Goal: Task Accomplishment & Management: Manage account settings

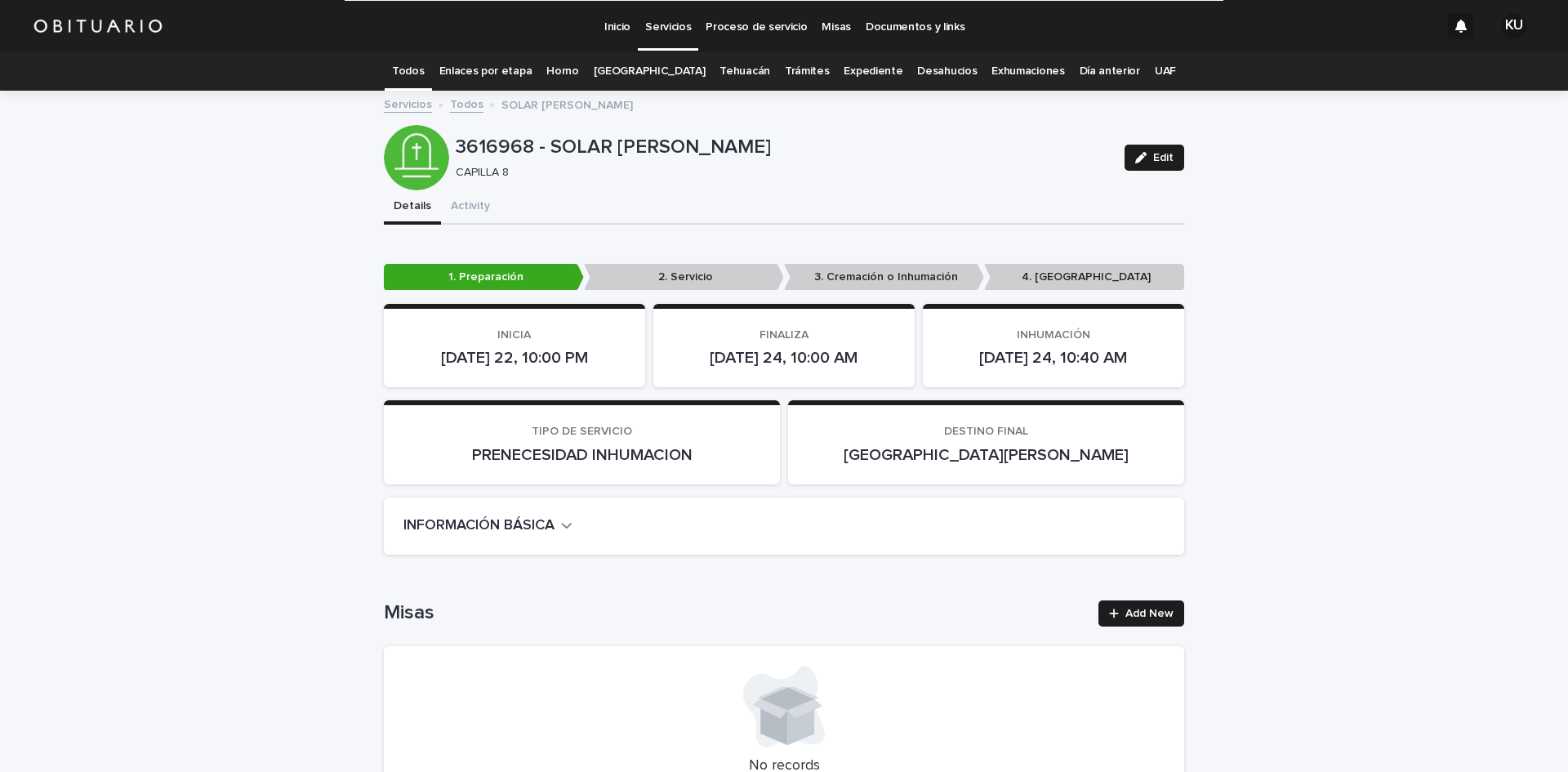
click at [845, 77] on link "Expediente" at bounding box center [873, 71] width 59 height 39
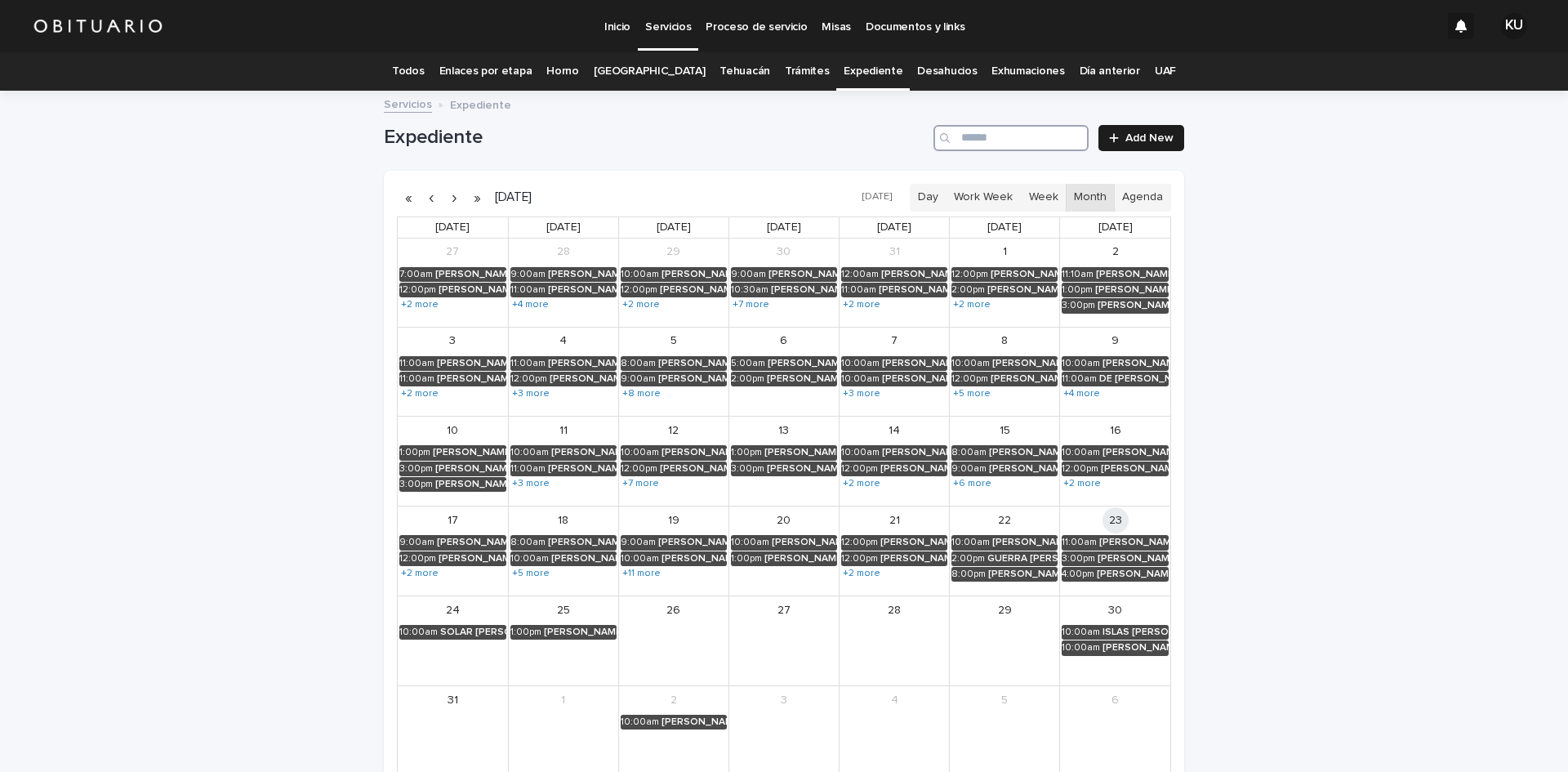
click at [1044, 133] on input "Search" at bounding box center [1010, 138] width 155 height 26
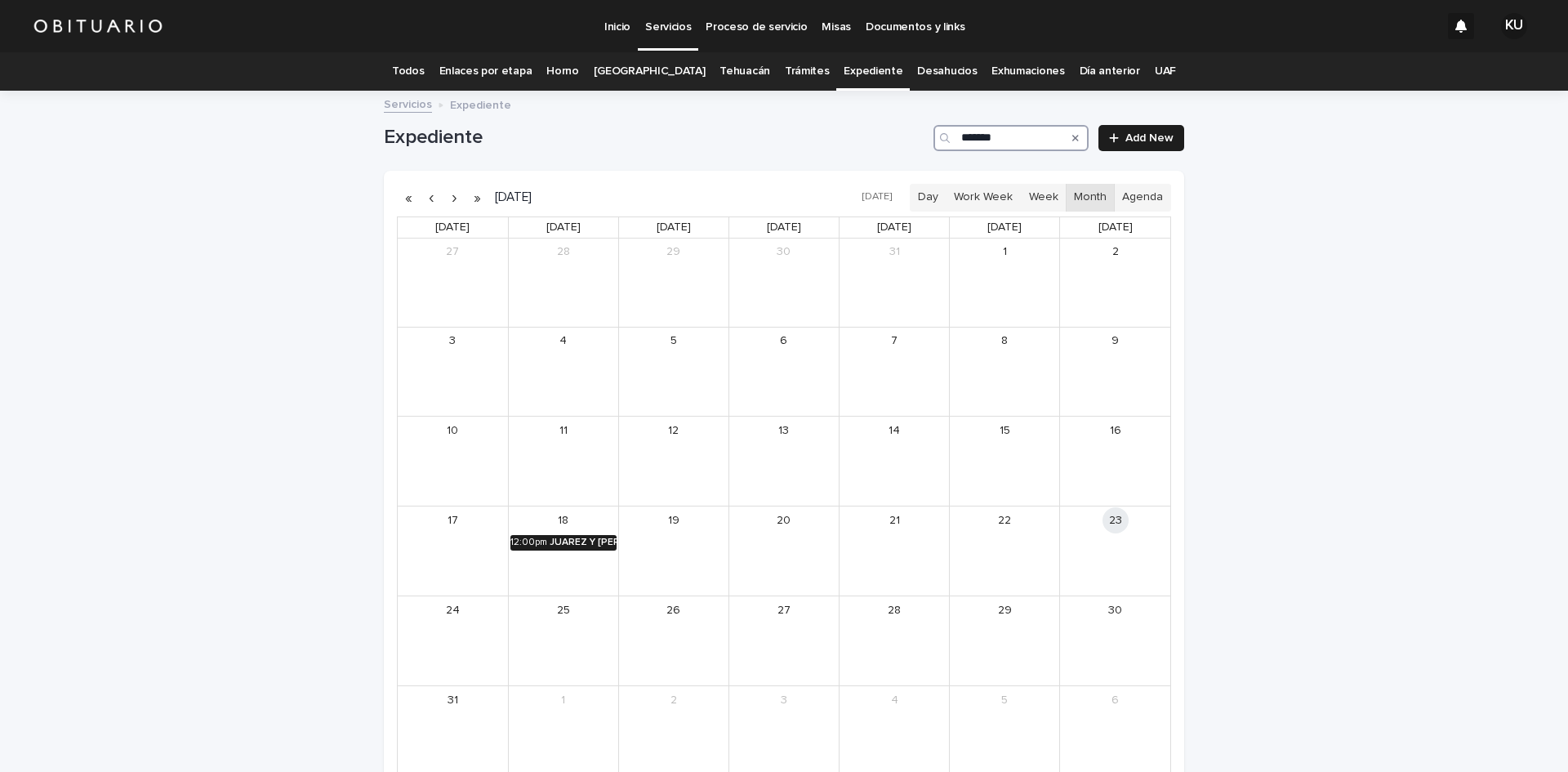
click at [525, 539] on div "12:00pm" at bounding box center [529, 542] width 37 height 12
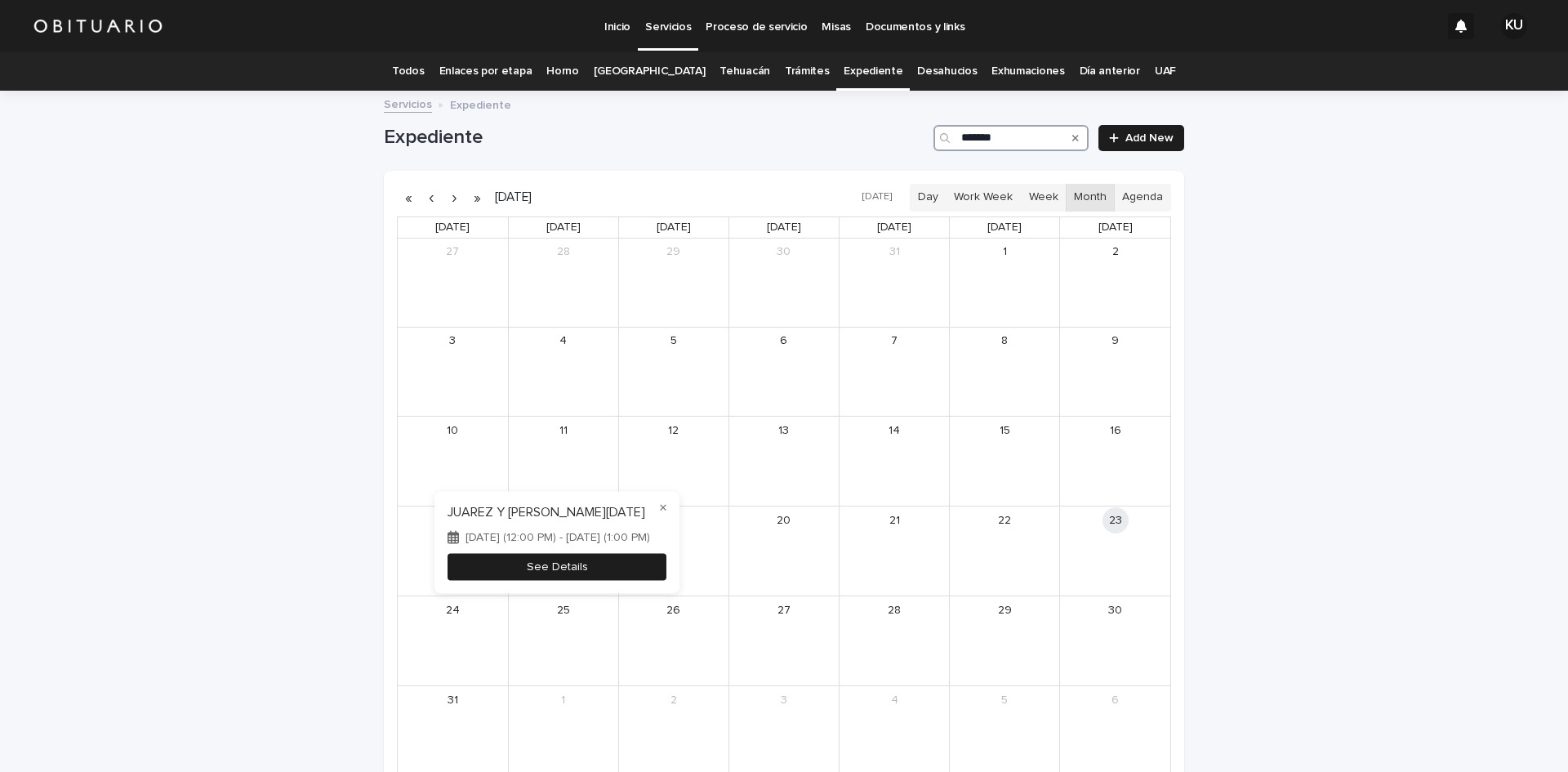
type input "*******"
click at [570, 565] on button "See Details" at bounding box center [557, 567] width 219 height 27
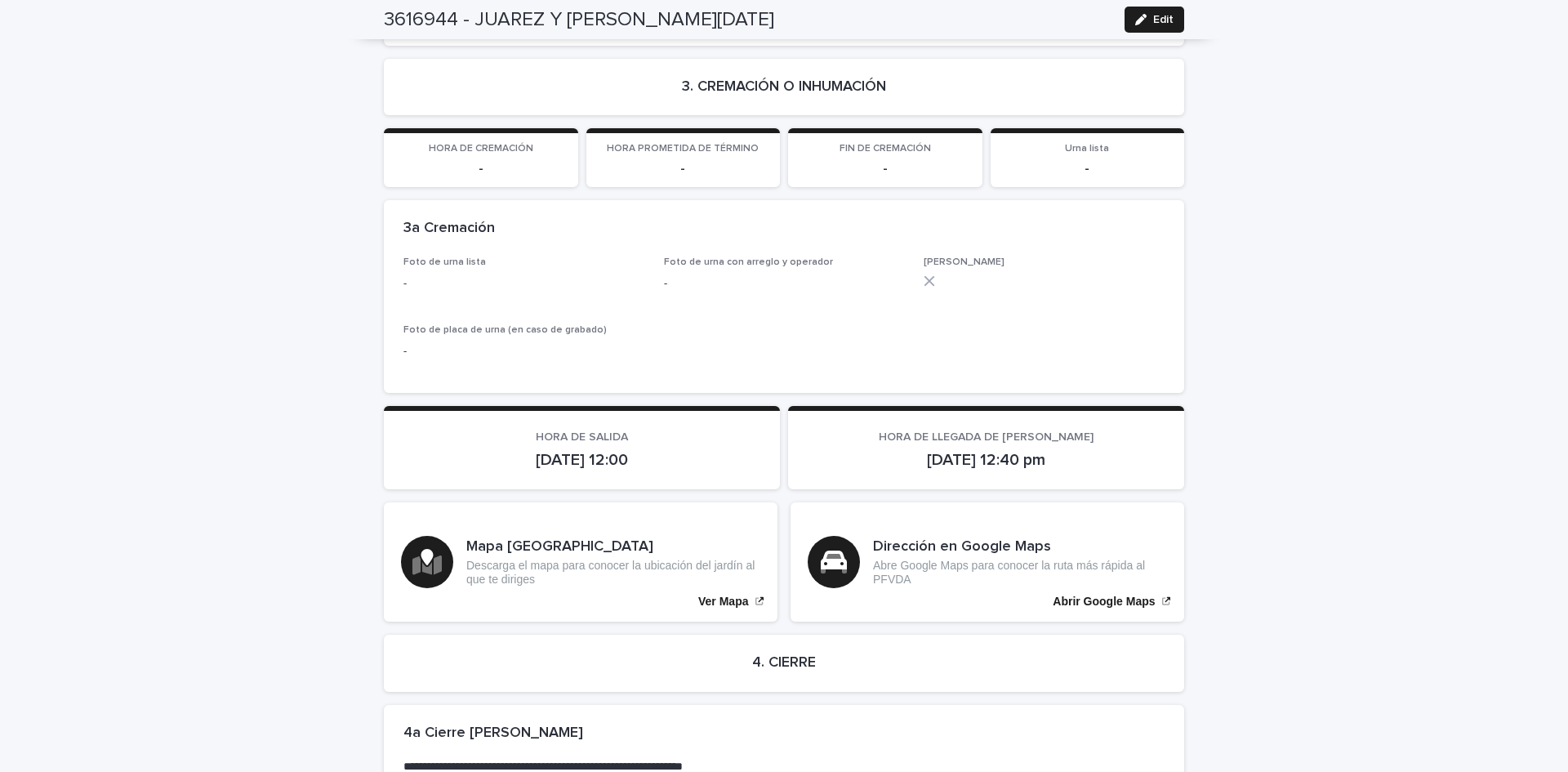
scroll to position [2867, 0]
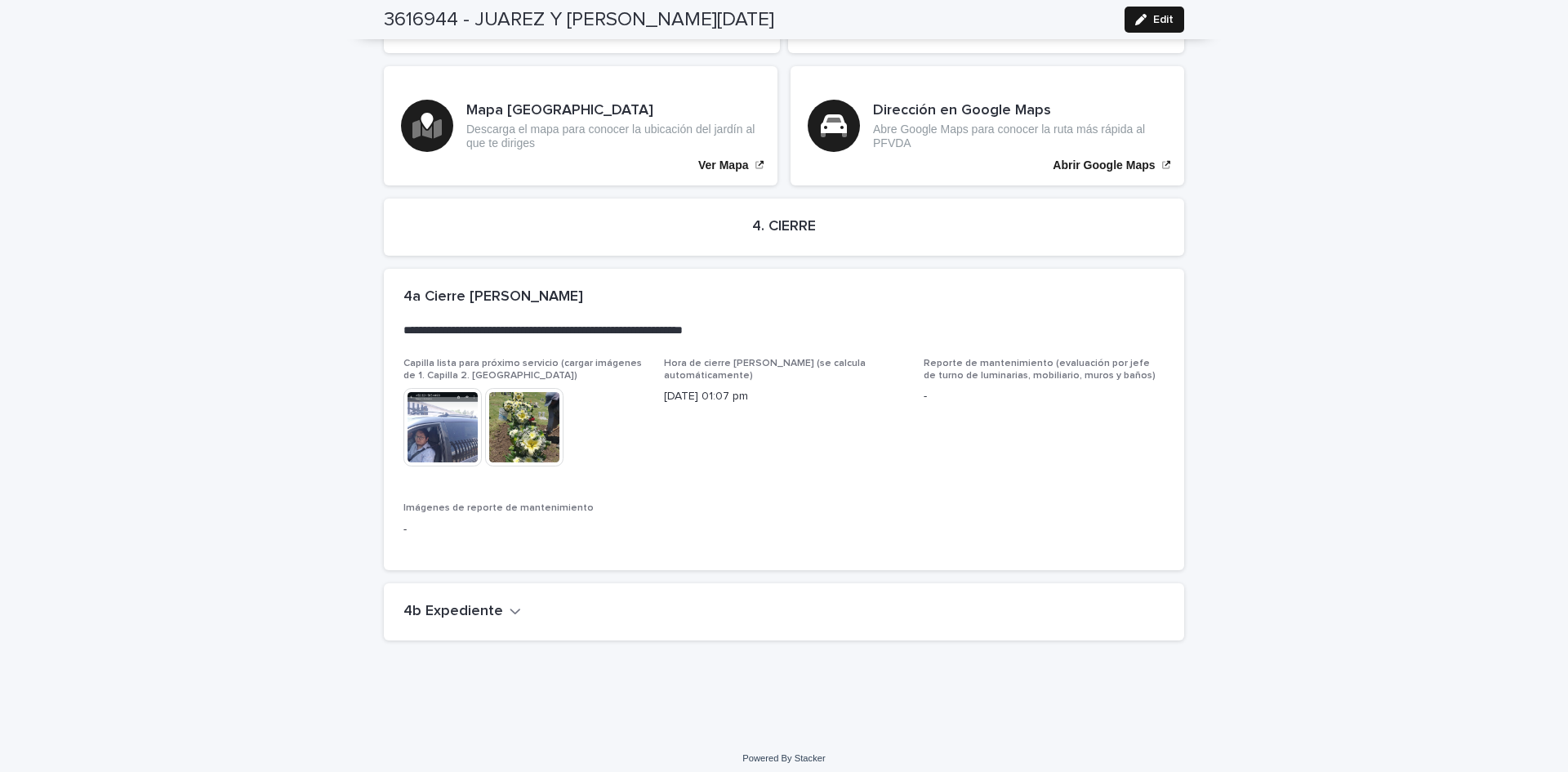
click at [1148, 13] on button "Edit" at bounding box center [1155, 19] width 60 height 26
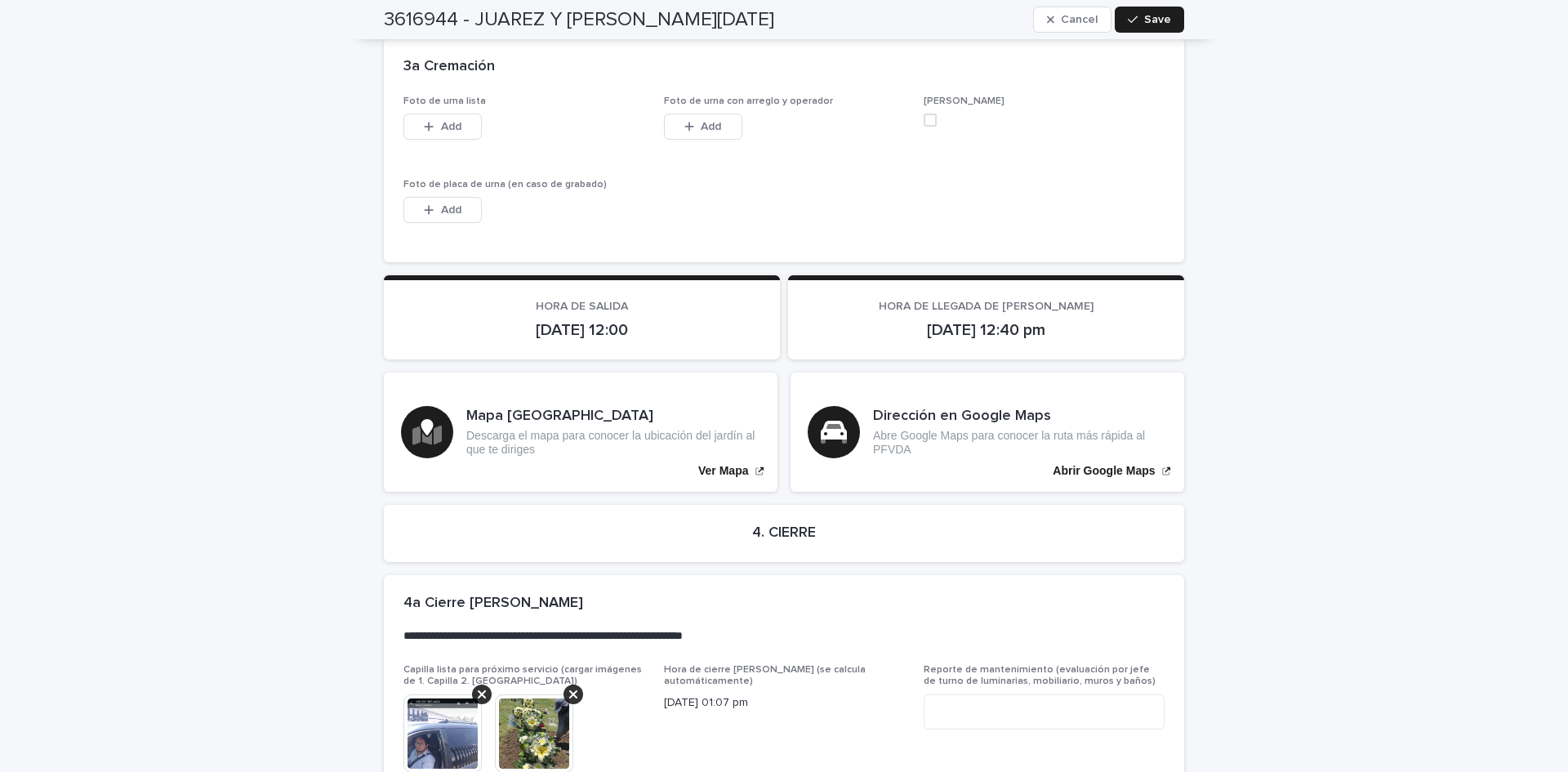
scroll to position [3282, 0]
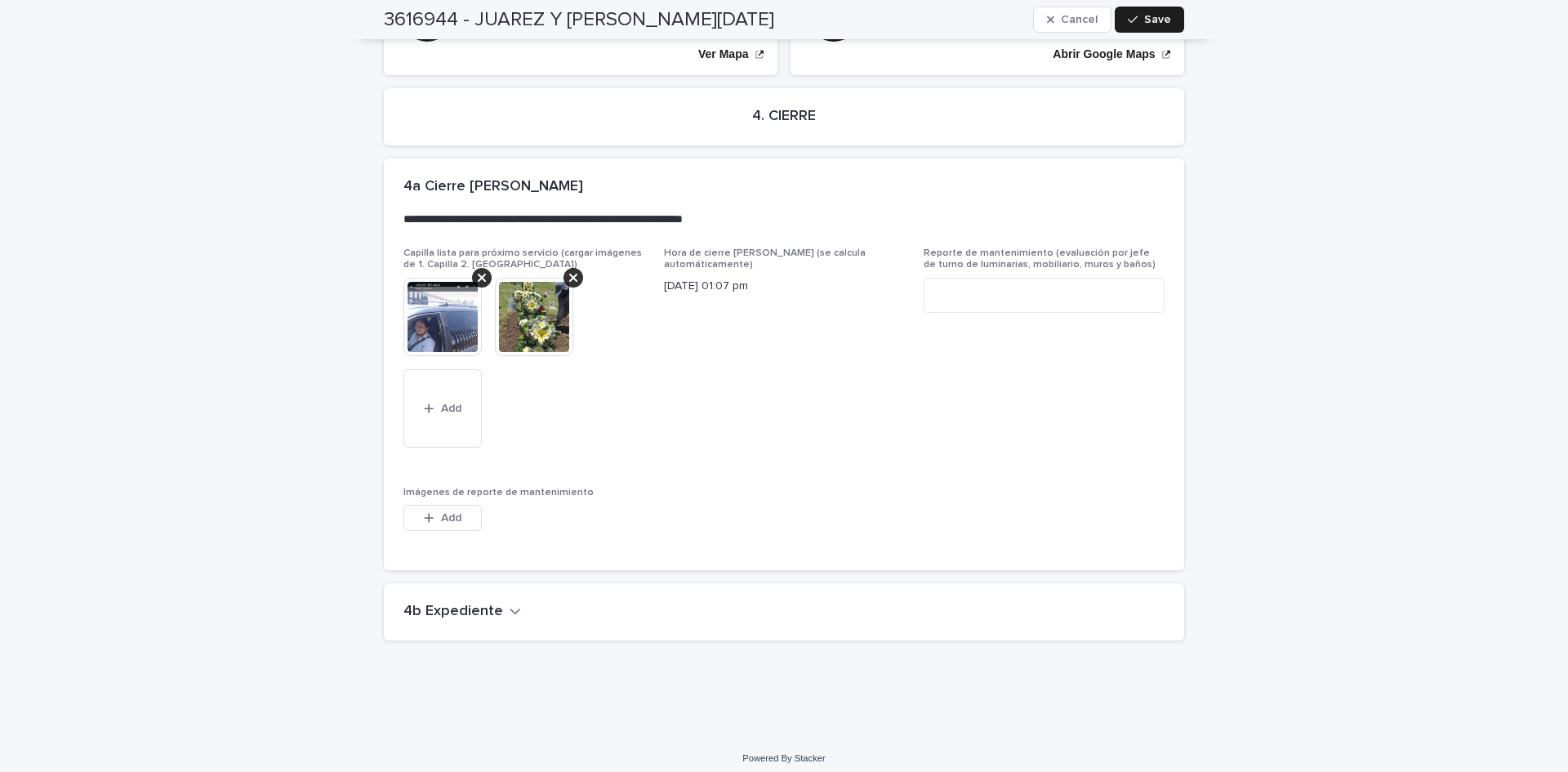
click at [510, 604] on icon "button" at bounding box center [515, 610] width 12 height 14
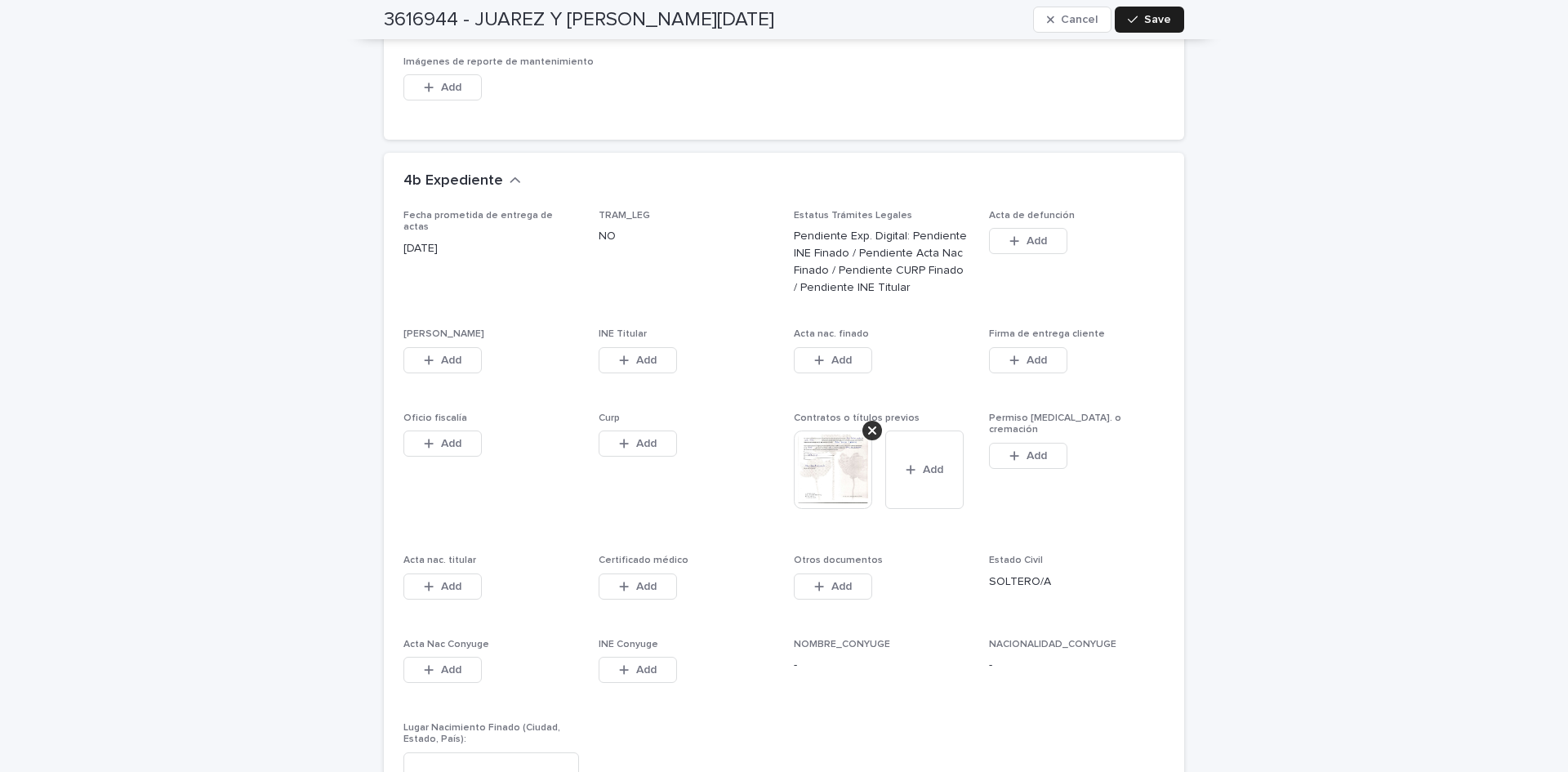
scroll to position [3890, 0]
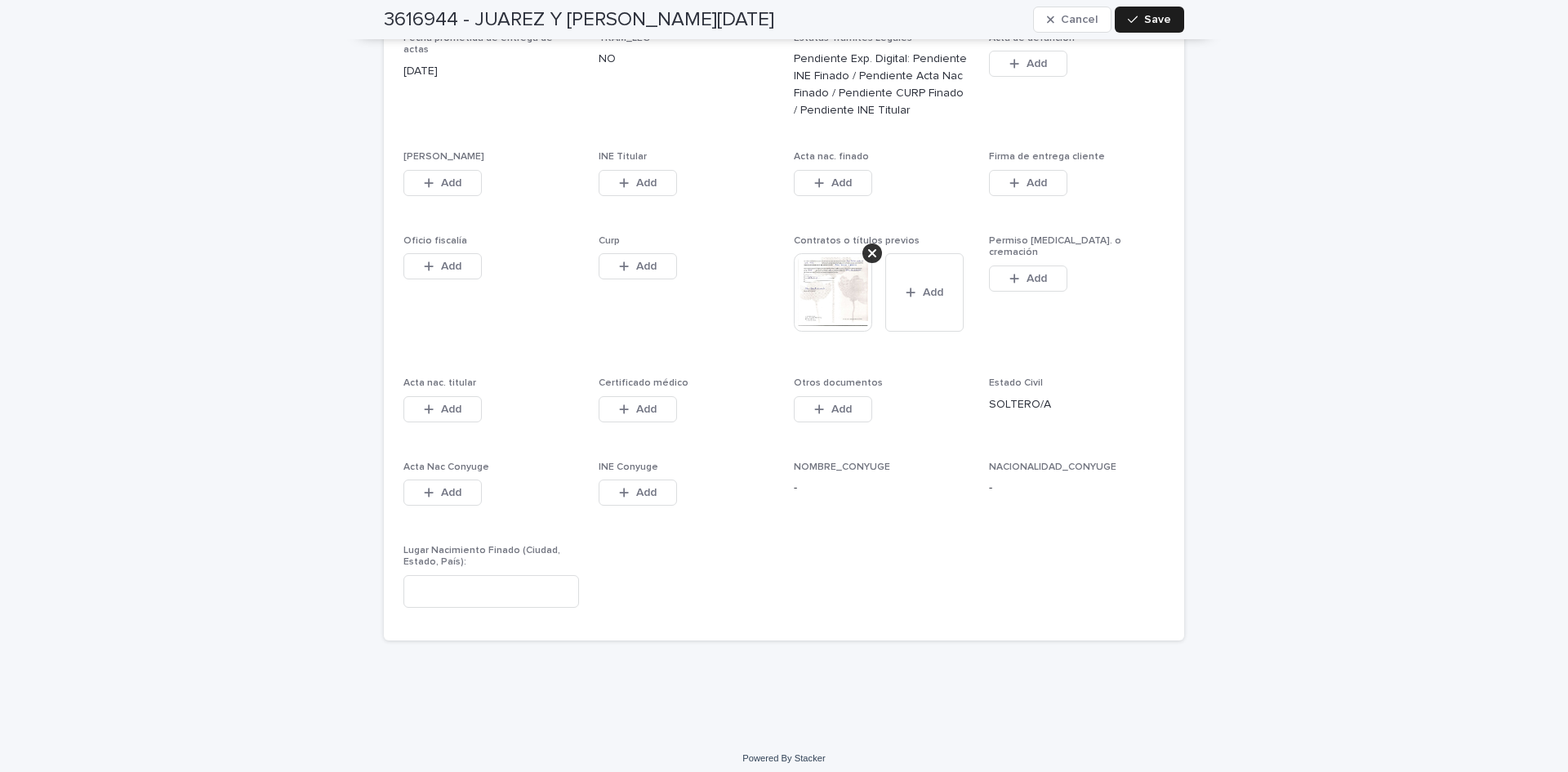
click at [444, 177] on span "Add" at bounding box center [451, 183] width 20 height 12
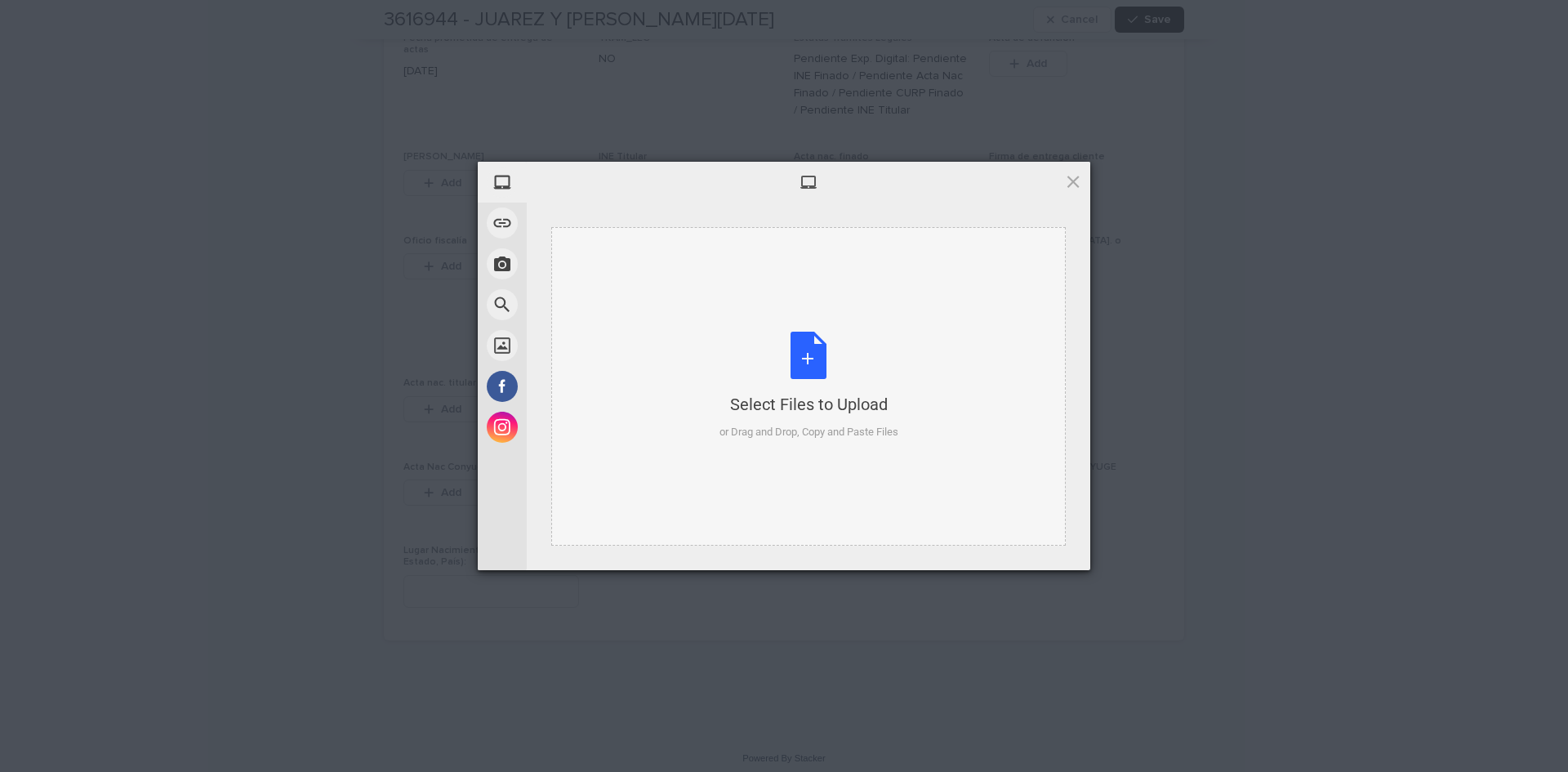
click at [830, 362] on div "Select Files to Upload or Drag and Drop, Copy and Paste Files" at bounding box center [809, 385] width 179 height 109
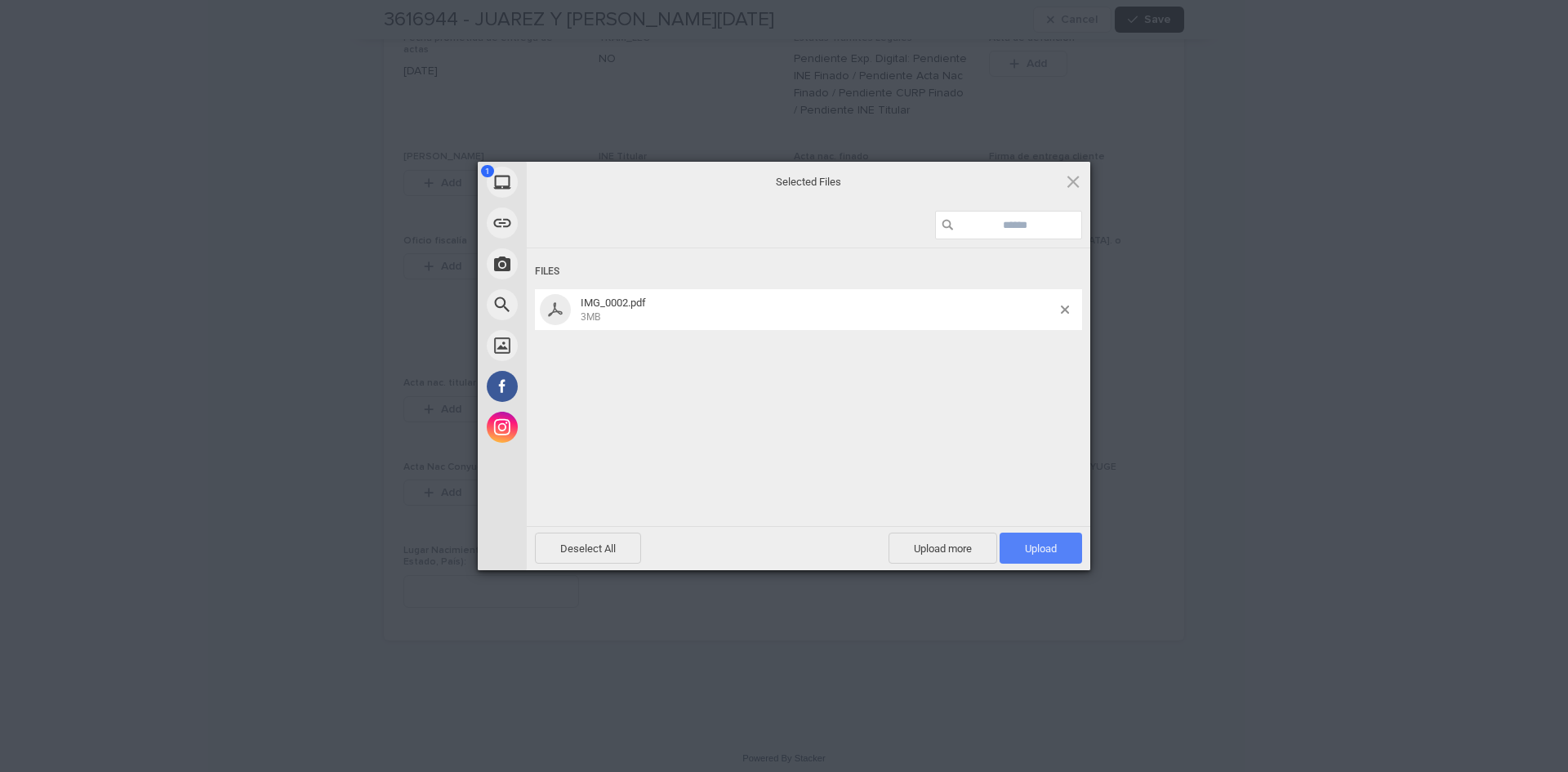
click at [1051, 555] on span "Upload 1" at bounding box center [1041, 548] width 83 height 31
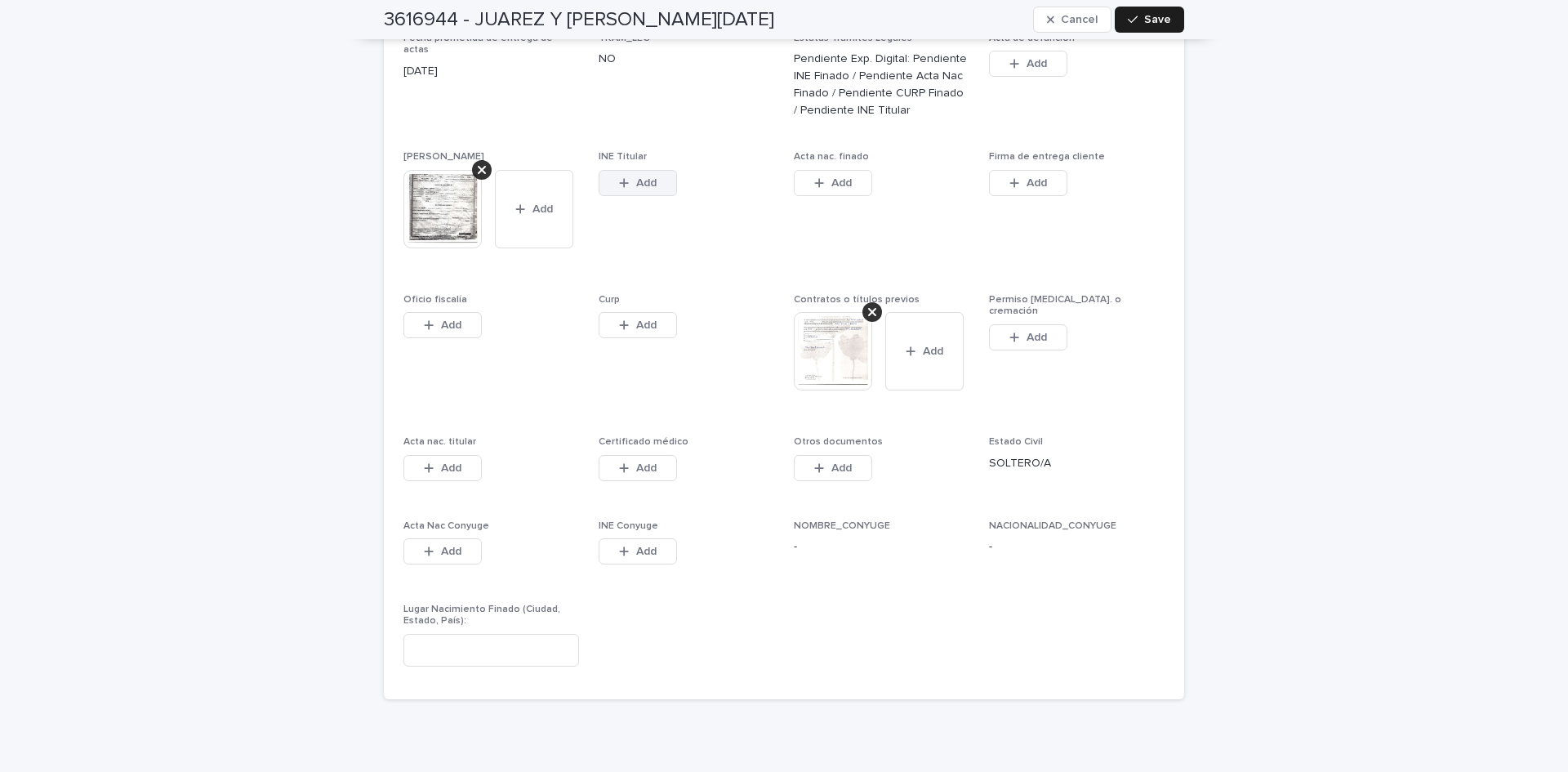
click at [651, 175] on button "Add" at bounding box center [638, 182] width 78 height 26
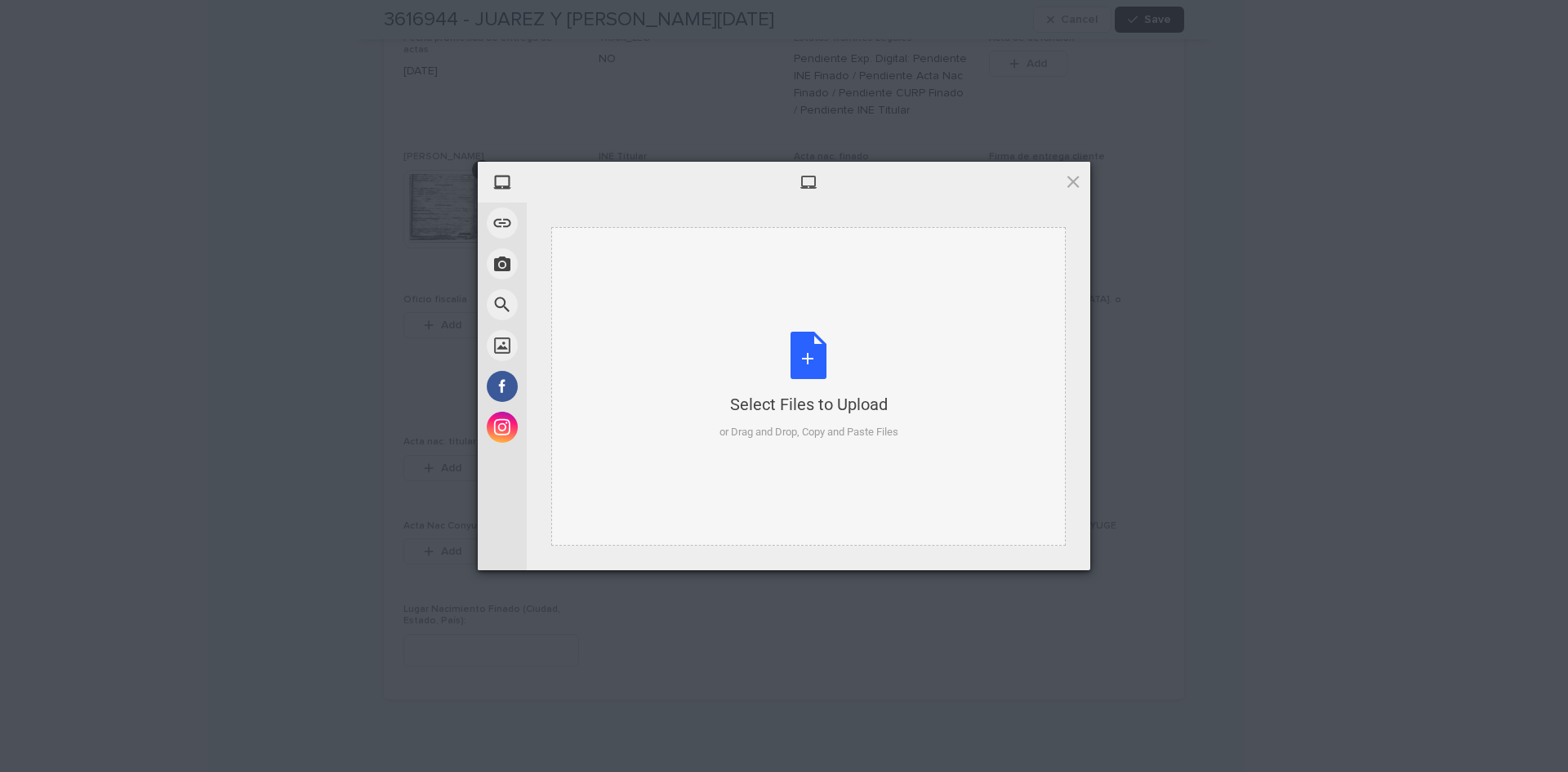
click at [811, 367] on div "Select Files to Upload or Drag and Drop, Copy and Paste Files" at bounding box center [809, 385] width 179 height 109
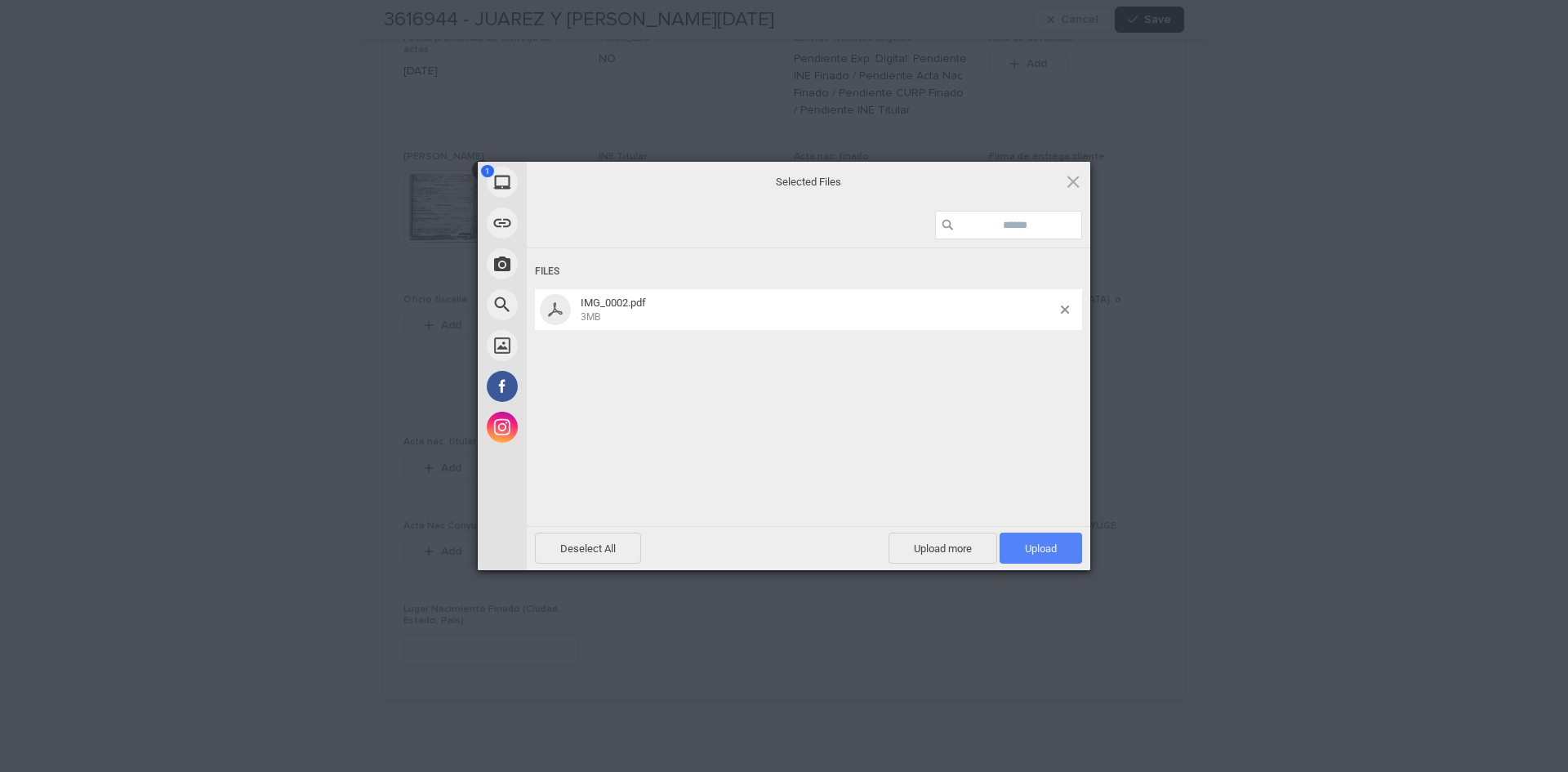
click at [1041, 552] on span "Upload 1" at bounding box center [1040, 548] width 32 height 13
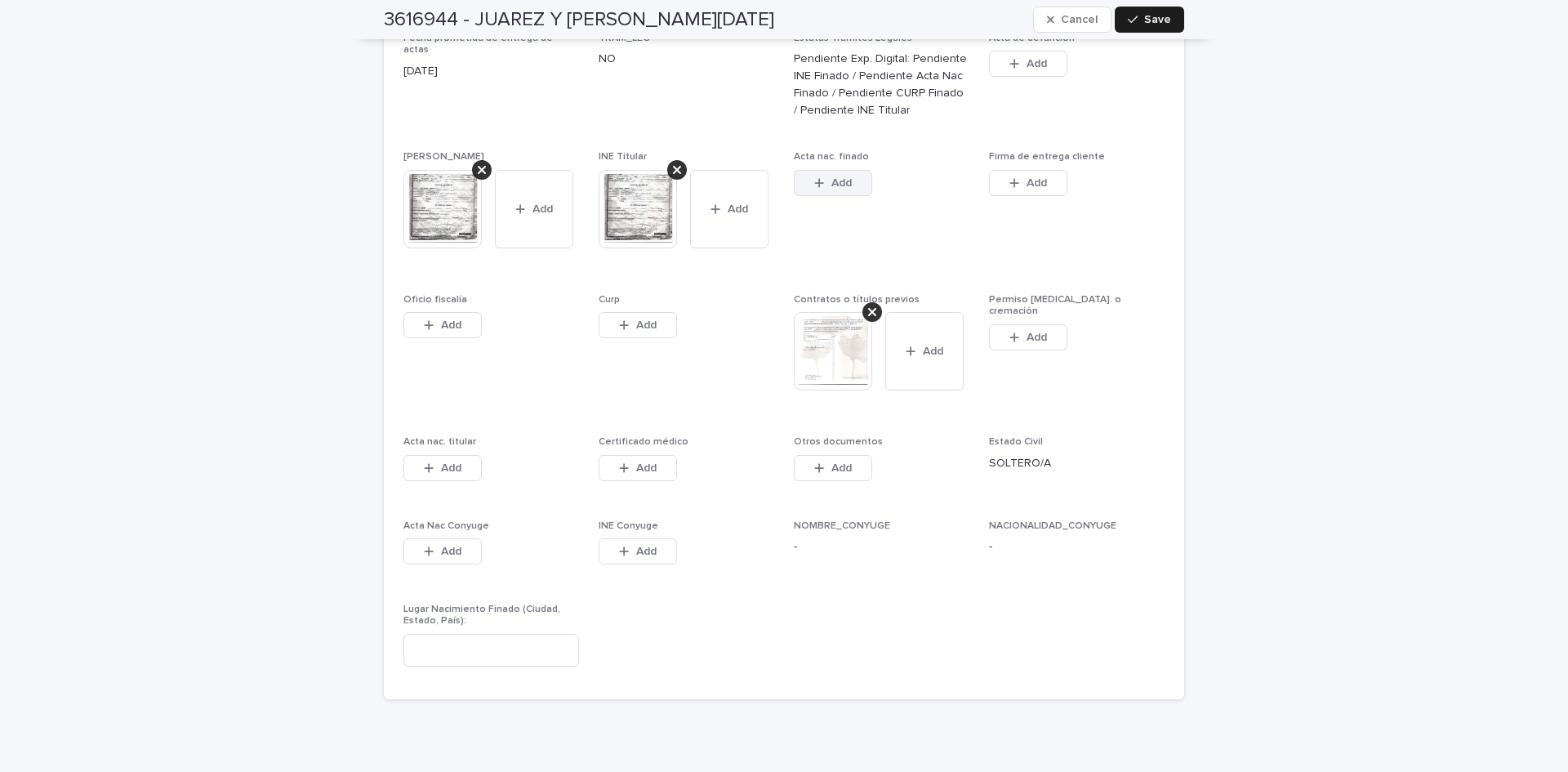
click at [845, 177] on span "Add" at bounding box center [841, 183] width 20 height 12
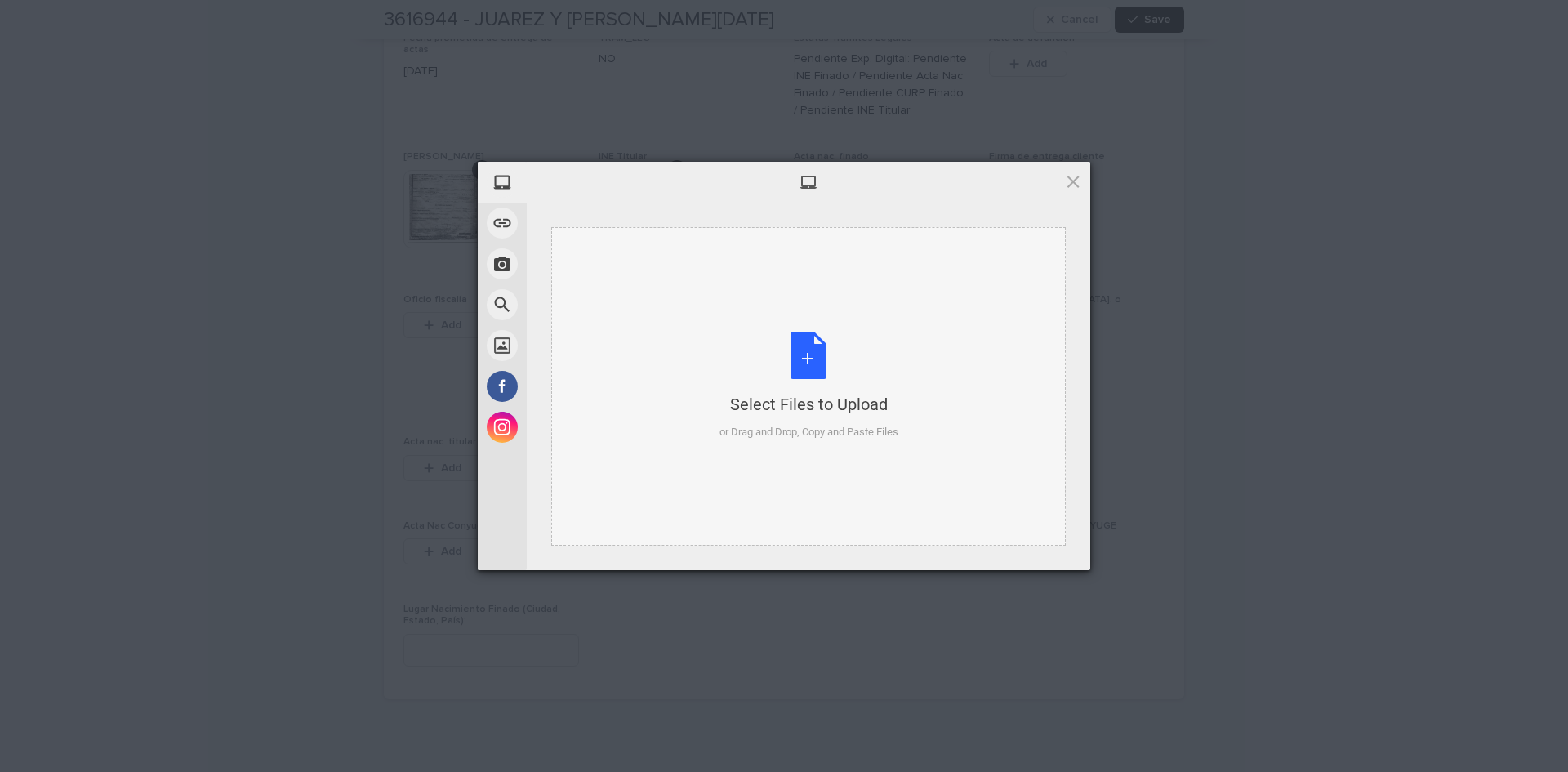
click at [808, 352] on div "Select Files to Upload or Drag and Drop, Copy and Paste Files" at bounding box center [809, 385] width 179 height 109
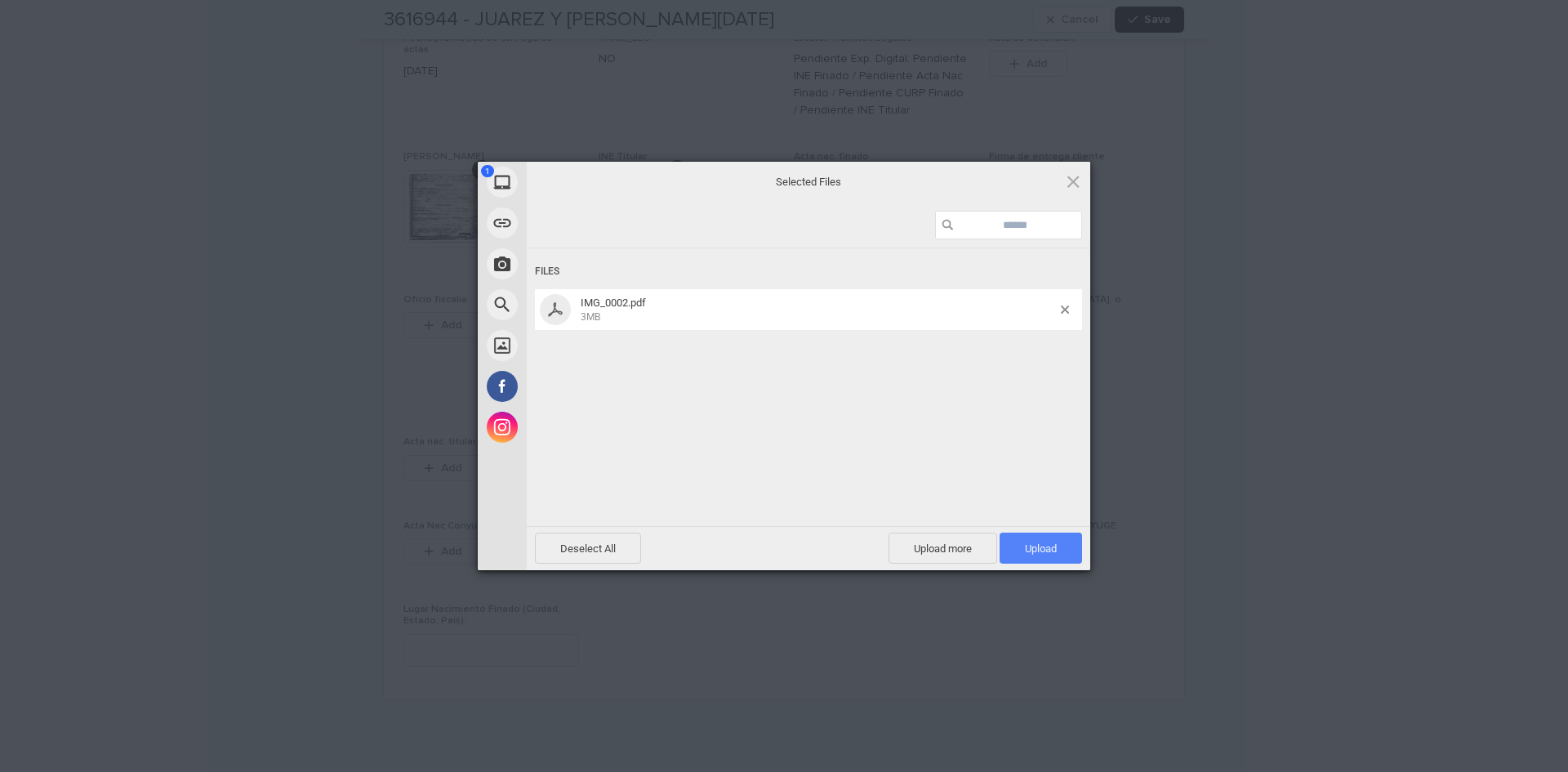
click at [1041, 538] on span "Upload 1" at bounding box center [1041, 548] width 83 height 31
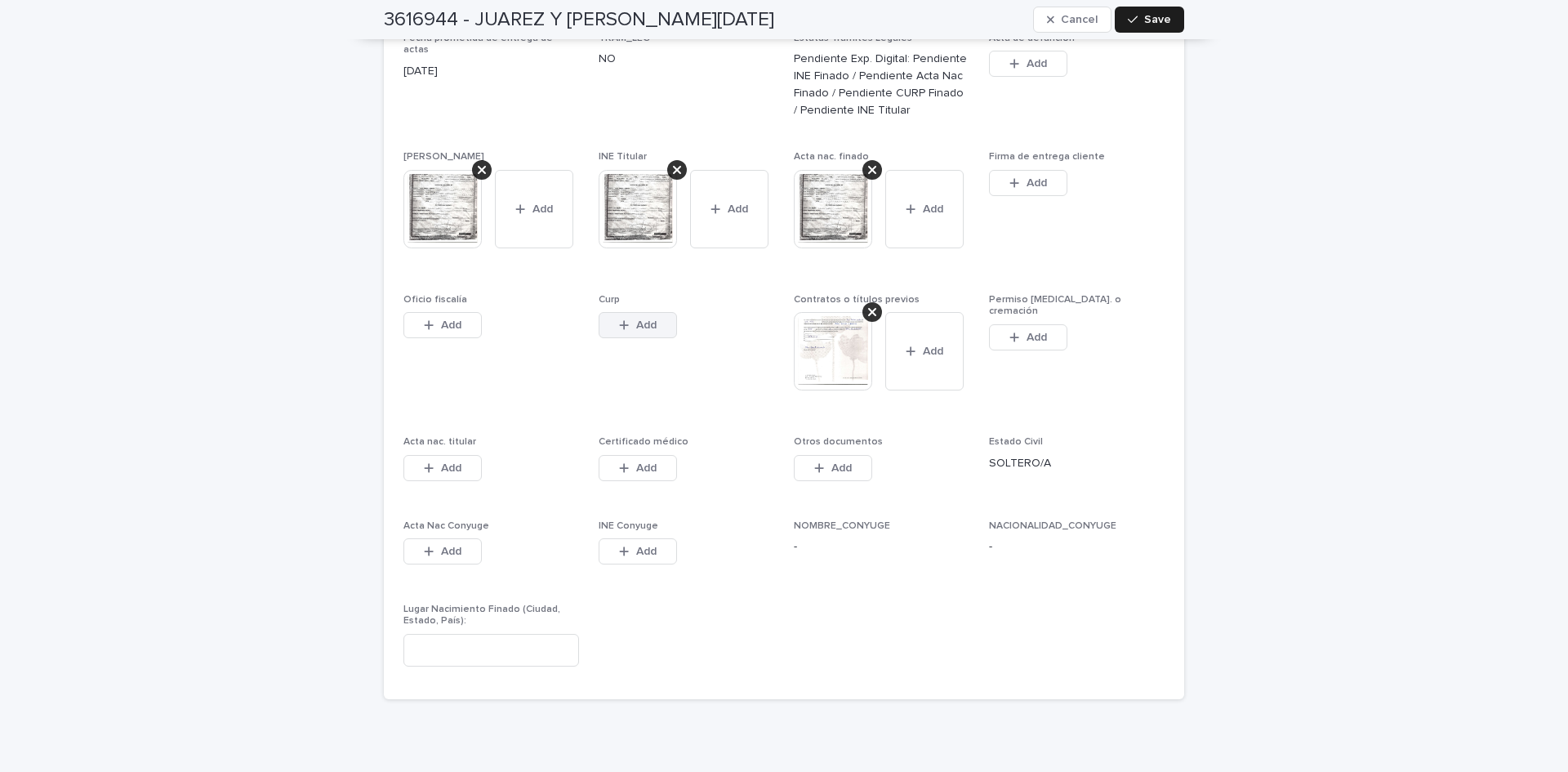
click at [621, 320] on icon "button" at bounding box center [624, 325] width 10 height 12
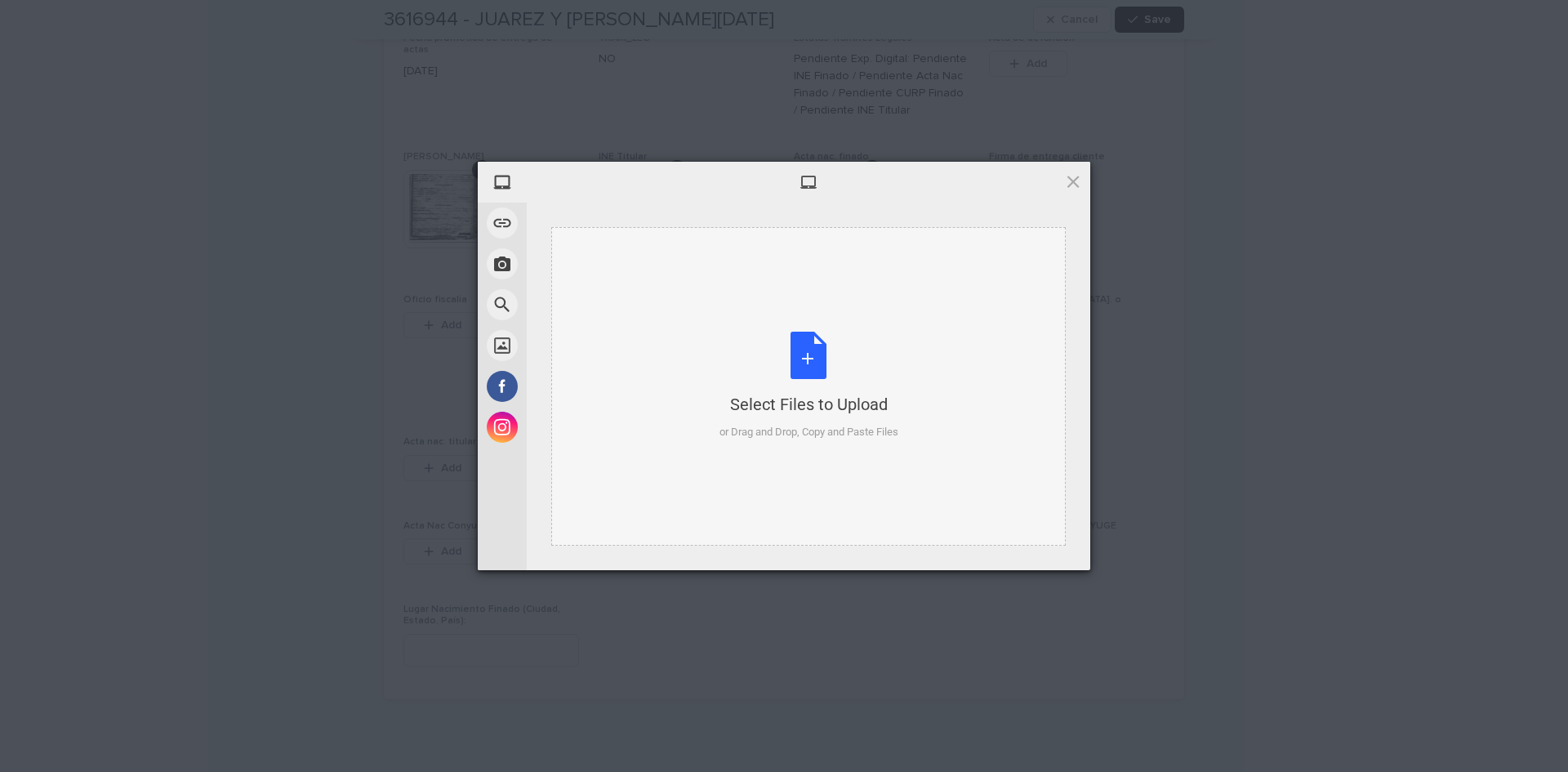
click at [821, 350] on div "Select Files to Upload or Drag and Drop, Copy and Paste Files" at bounding box center [809, 385] width 179 height 109
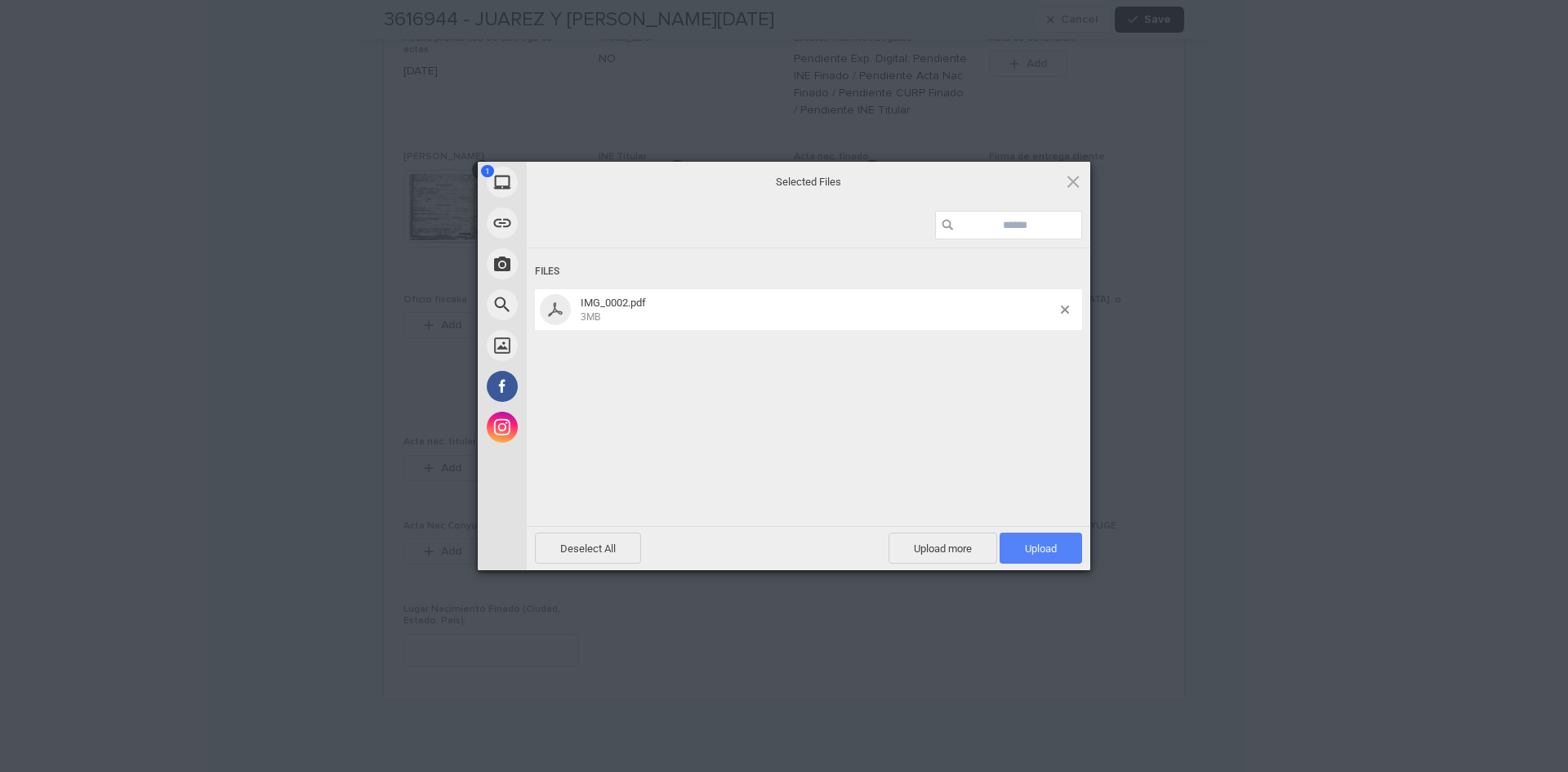
click at [1052, 540] on span "Upload 1" at bounding box center [1041, 548] width 83 height 31
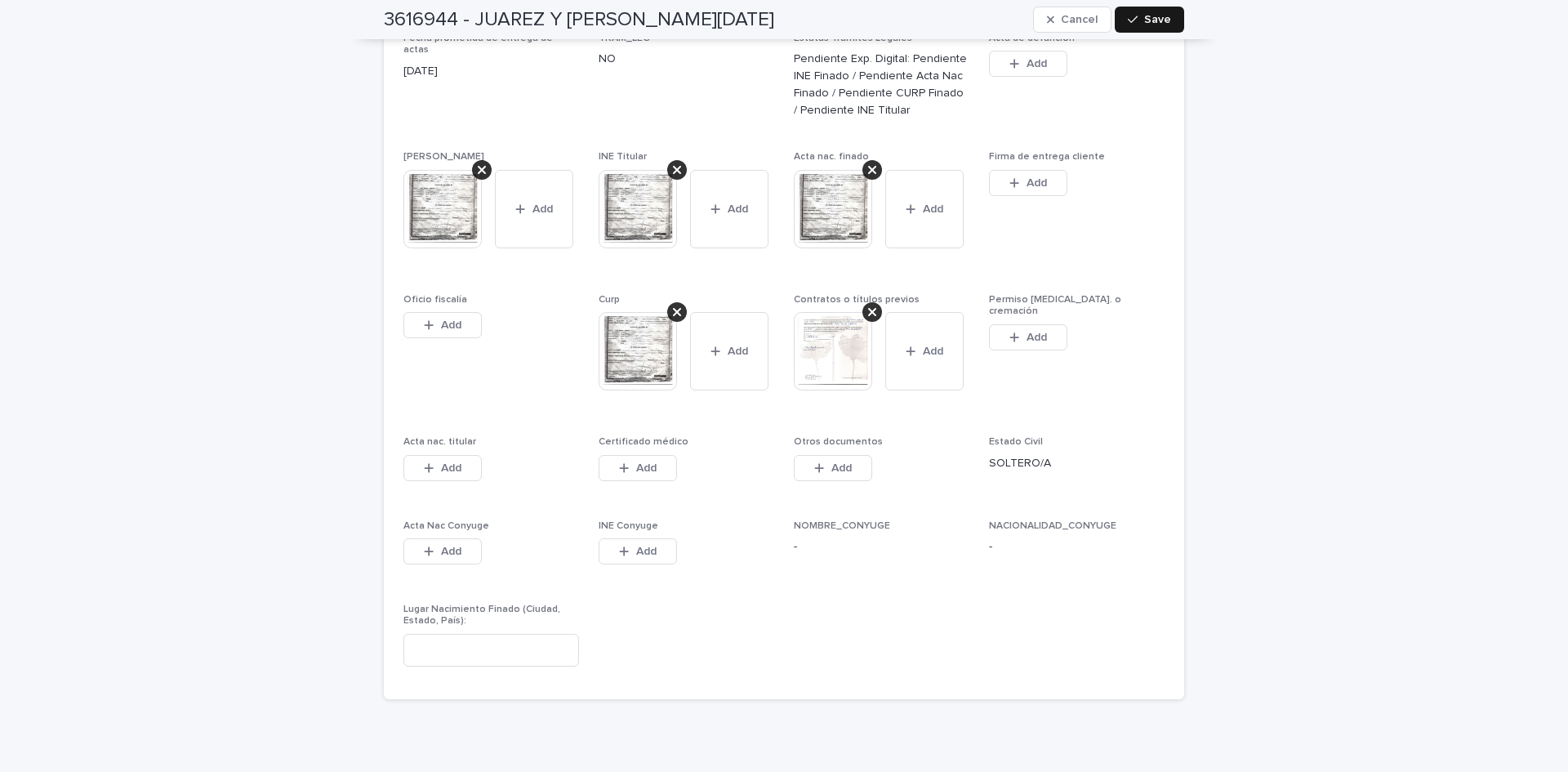
click at [1166, 13] on button "Save" at bounding box center [1150, 19] width 69 height 26
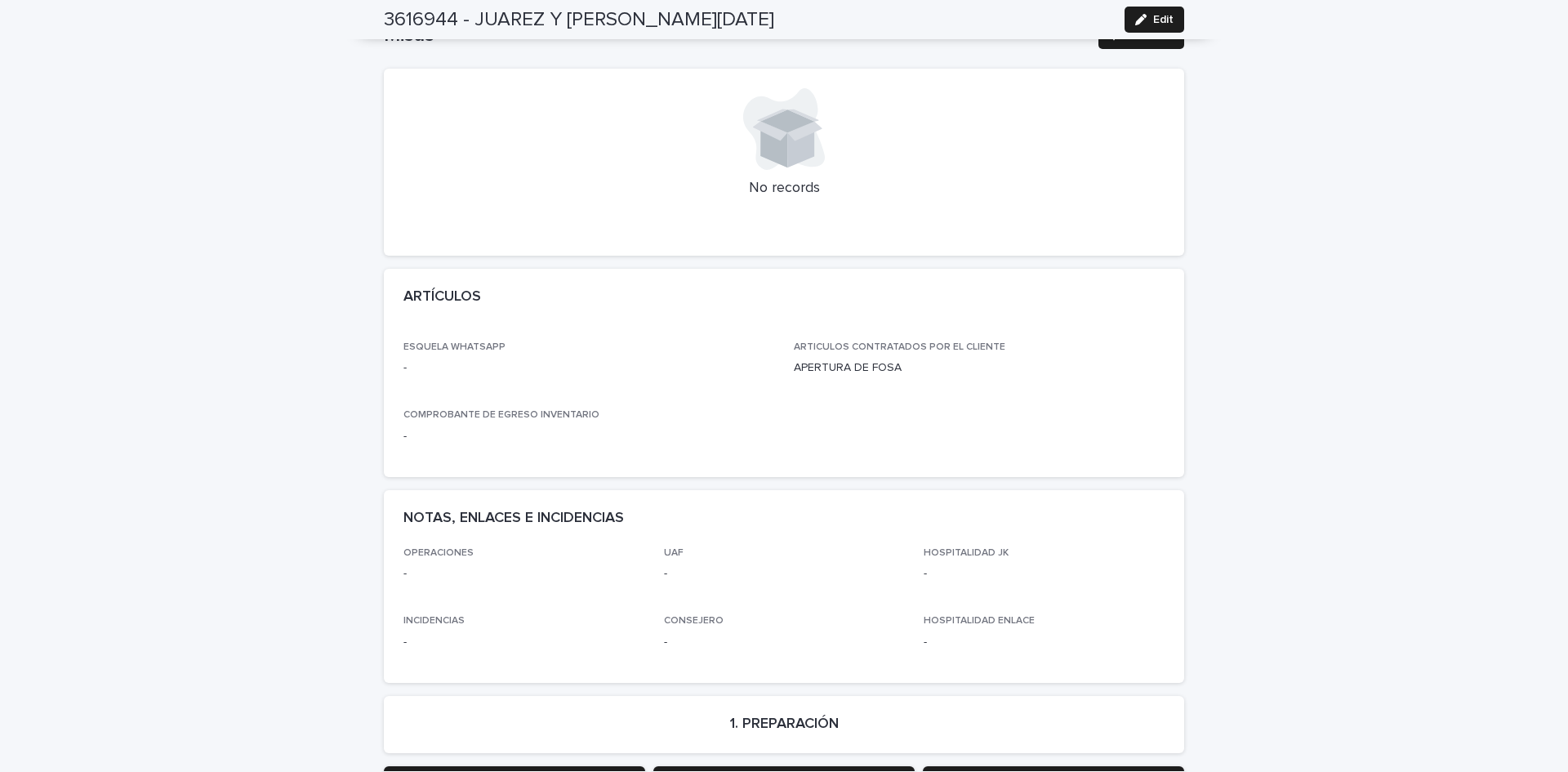
scroll to position [0, 0]
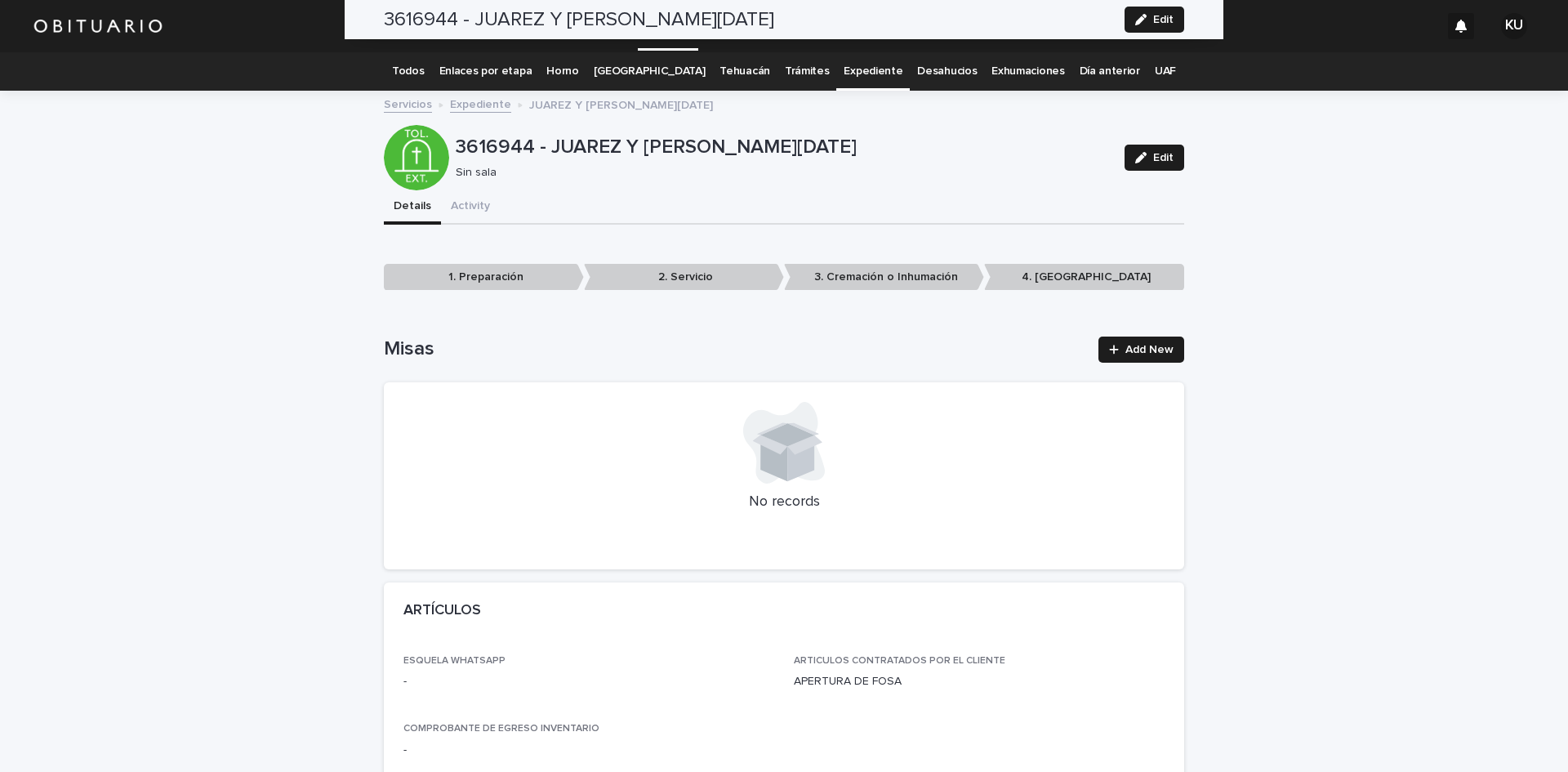
click at [865, 69] on link "Expediente" at bounding box center [873, 71] width 59 height 39
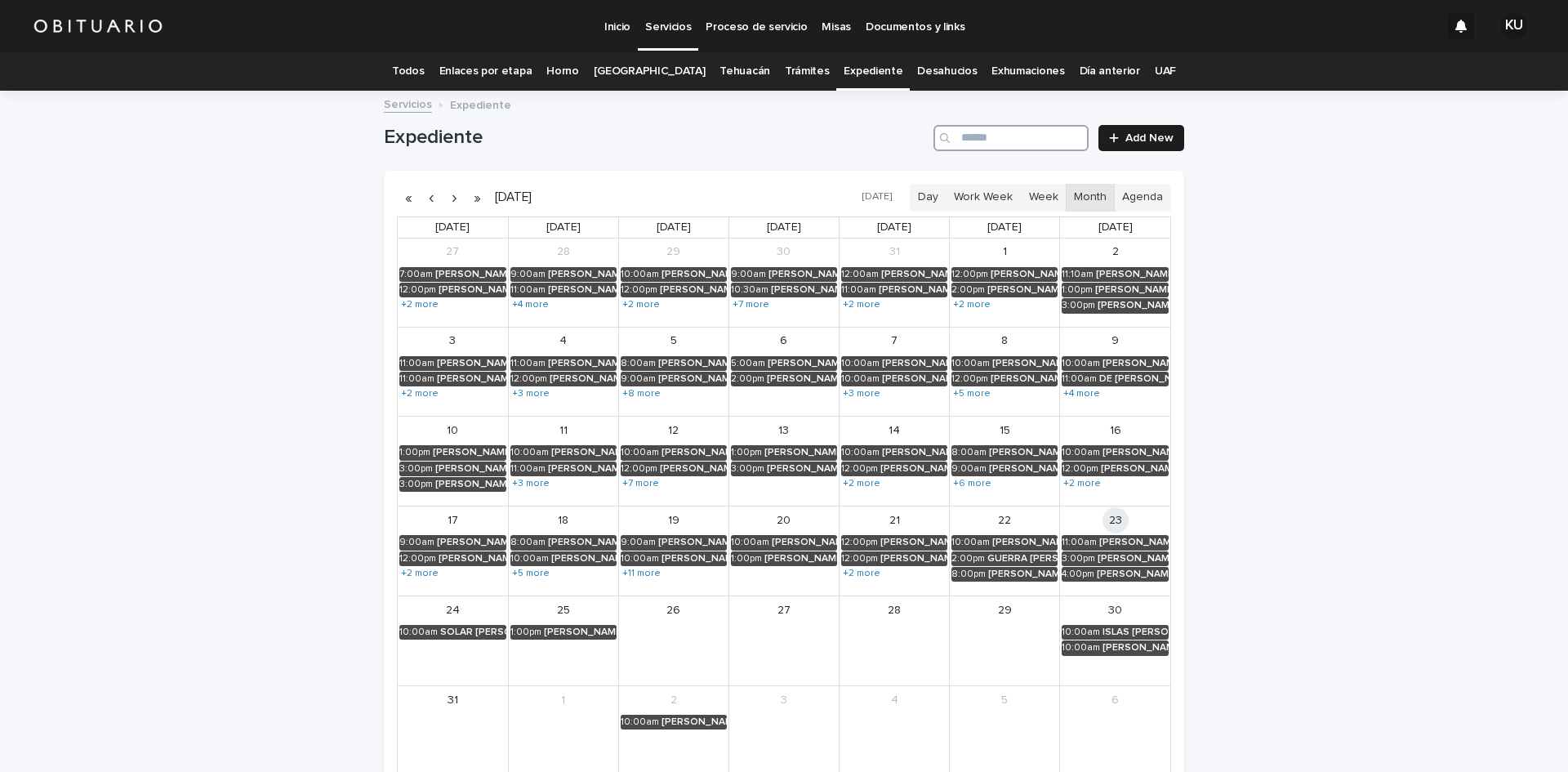
click at [998, 141] on input "Search" at bounding box center [1010, 138] width 155 height 26
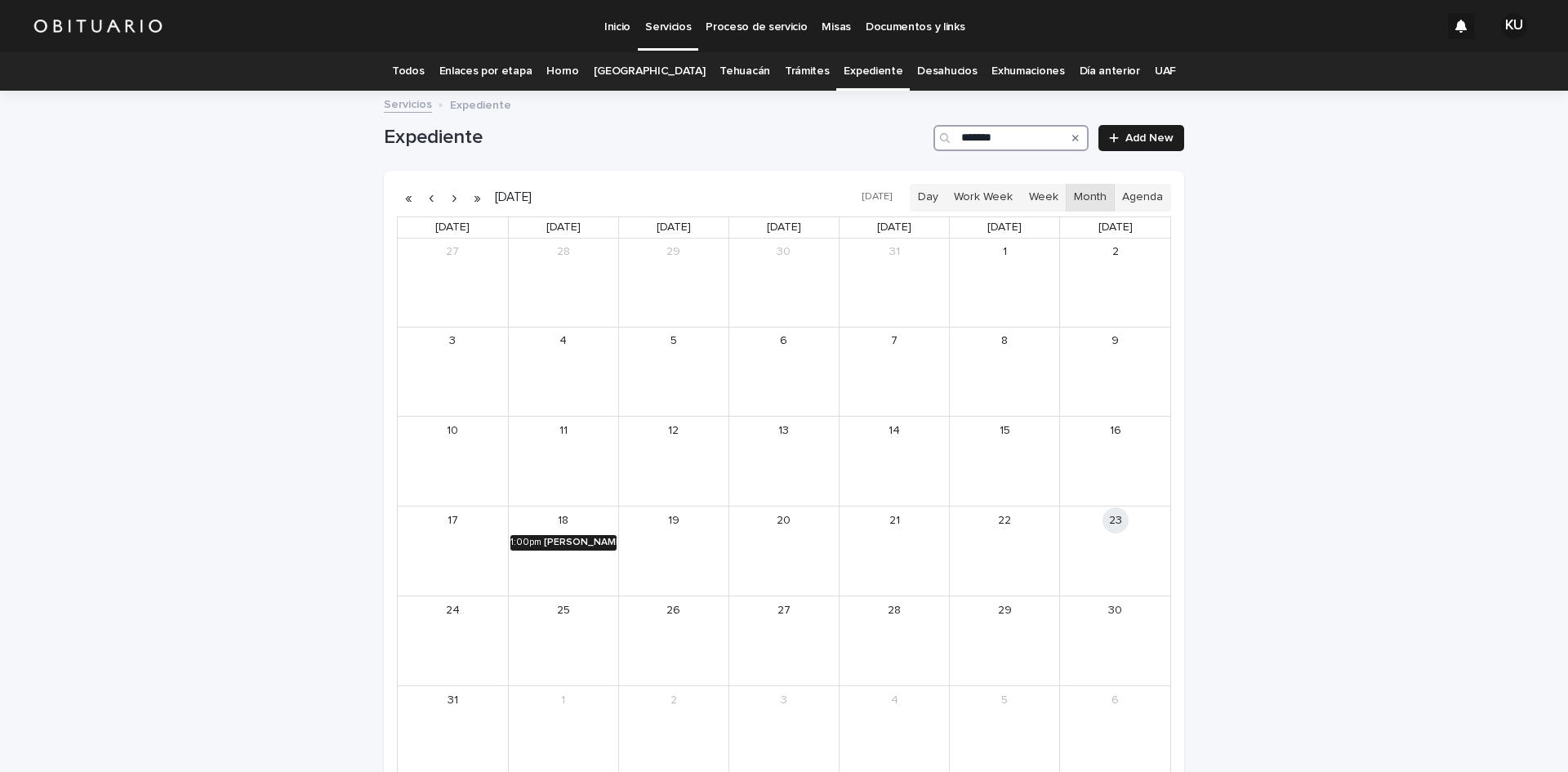
click at [544, 541] on div "[PERSON_NAME]" at bounding box center [580, 542] width 72 height 12
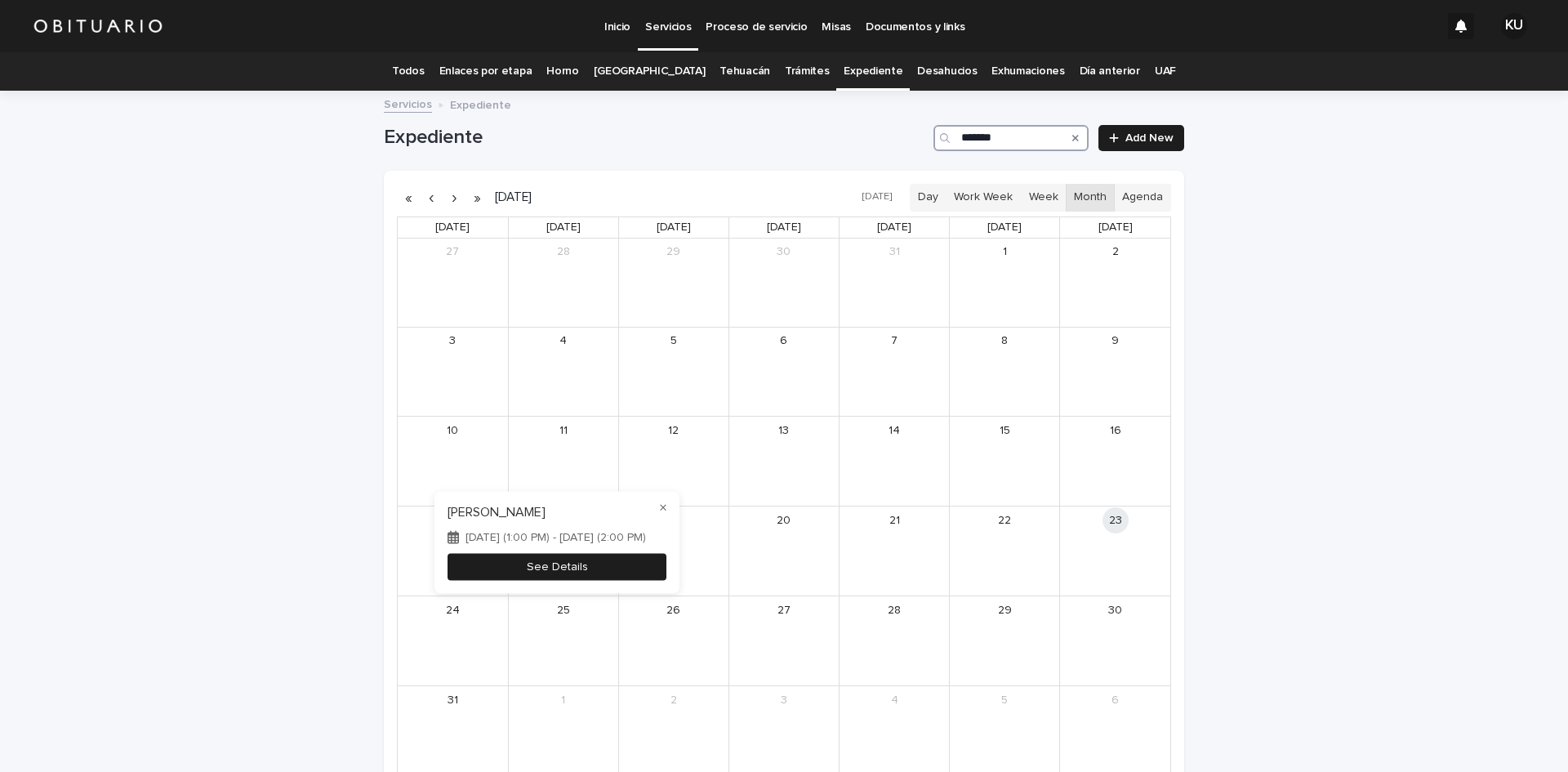
type input "*******"
click at [556, 577] on button "See Details" at bounding box center [557, 567] width 219 height 27
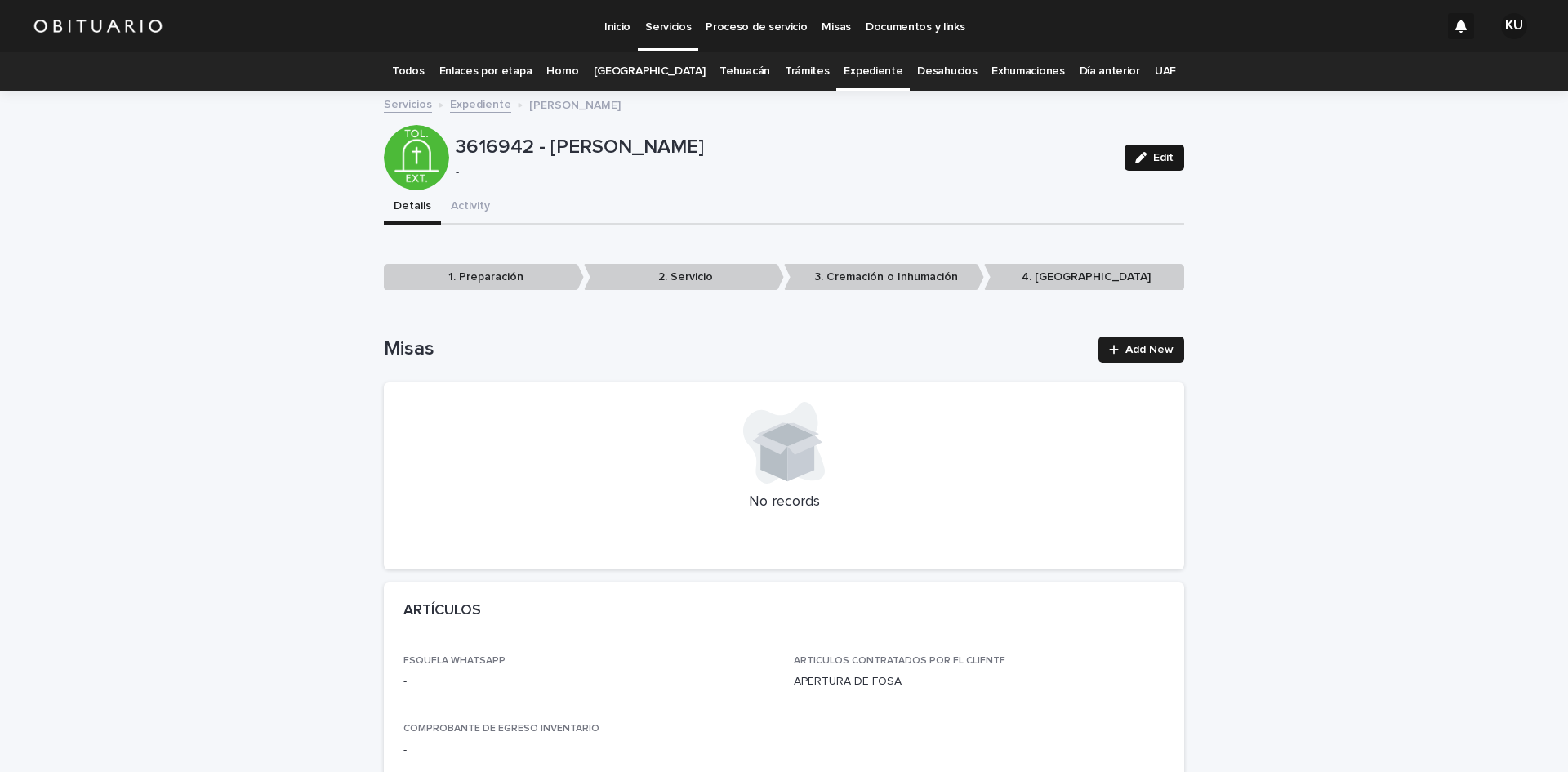
click at [1149, 145] on button "Edit" at bounding box center [1155, 157] width 60 height 26
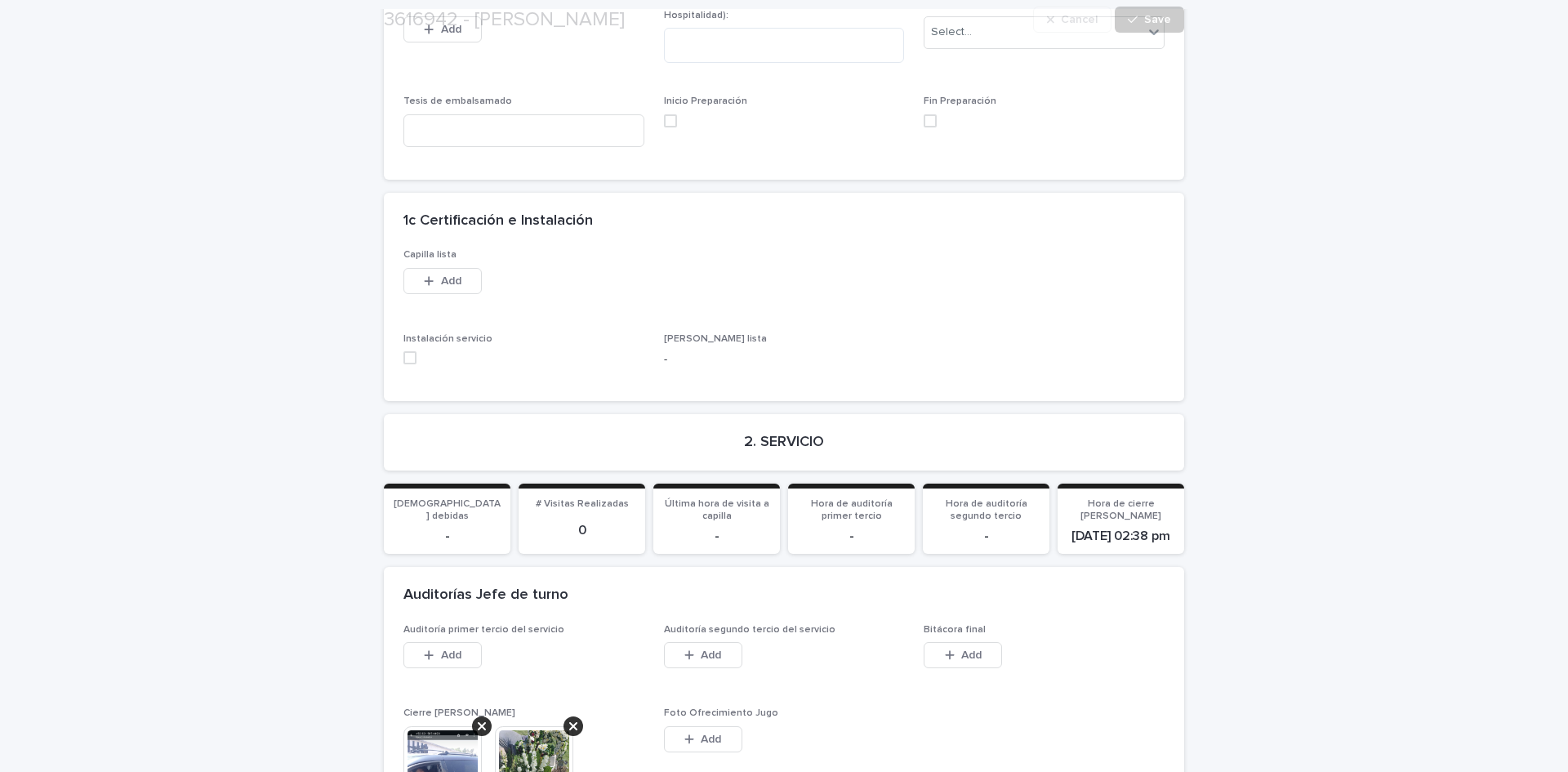
scroll to position [3342, 0]
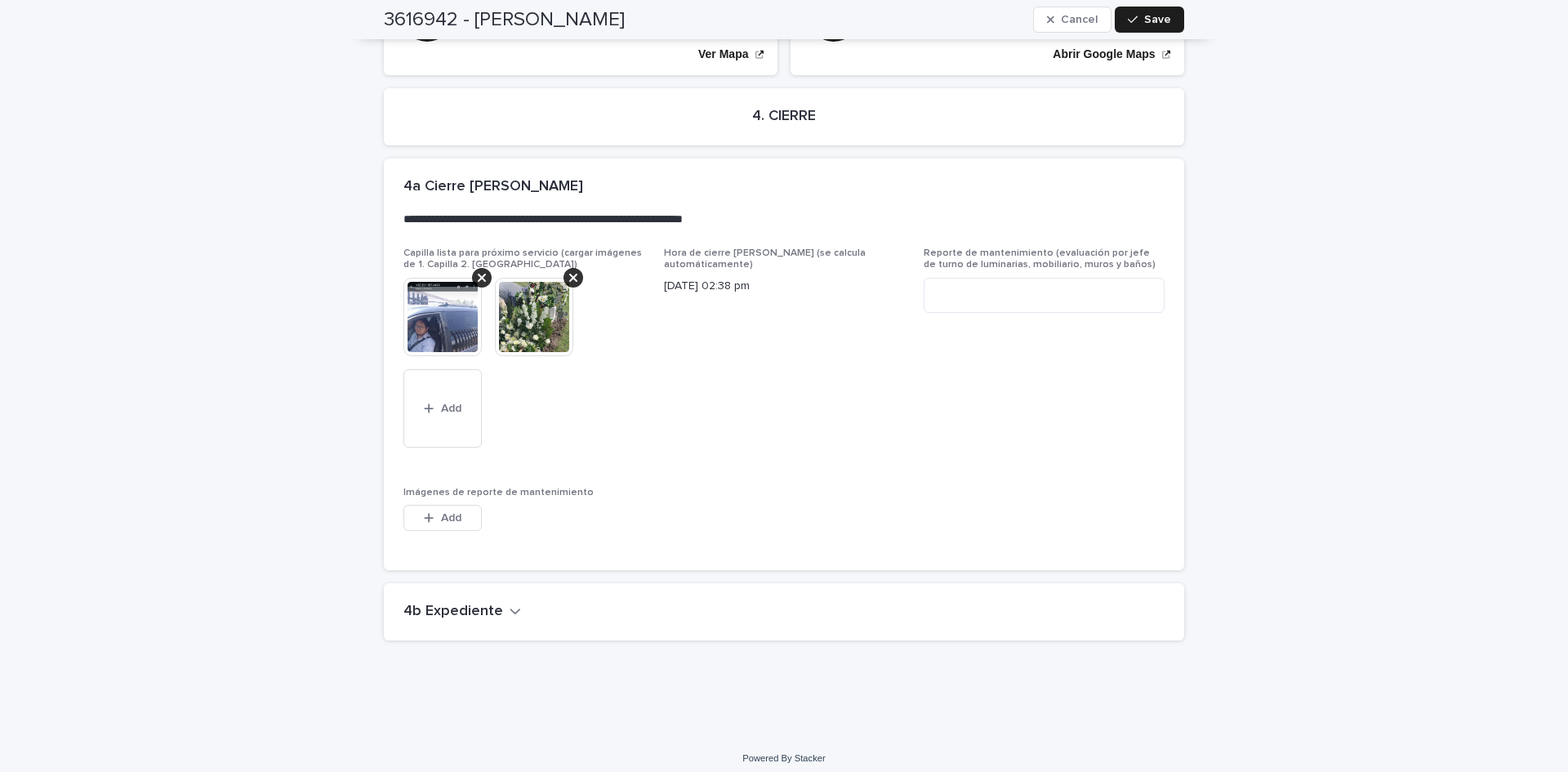
click at [498, 603] on button "4b Expediente" at bounding box center [462, 611] width 118 height 18
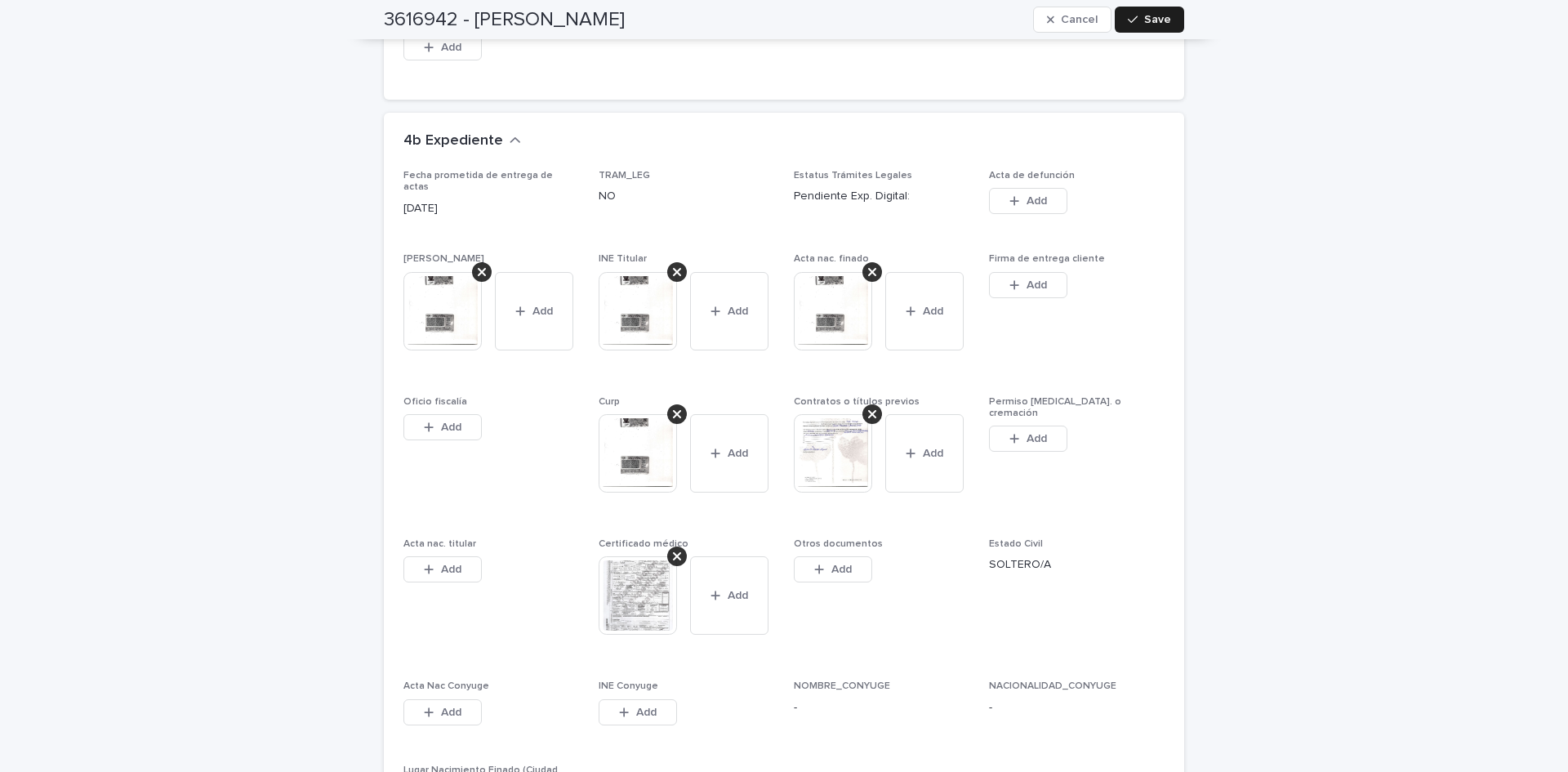
scroll to position [3833, 0]
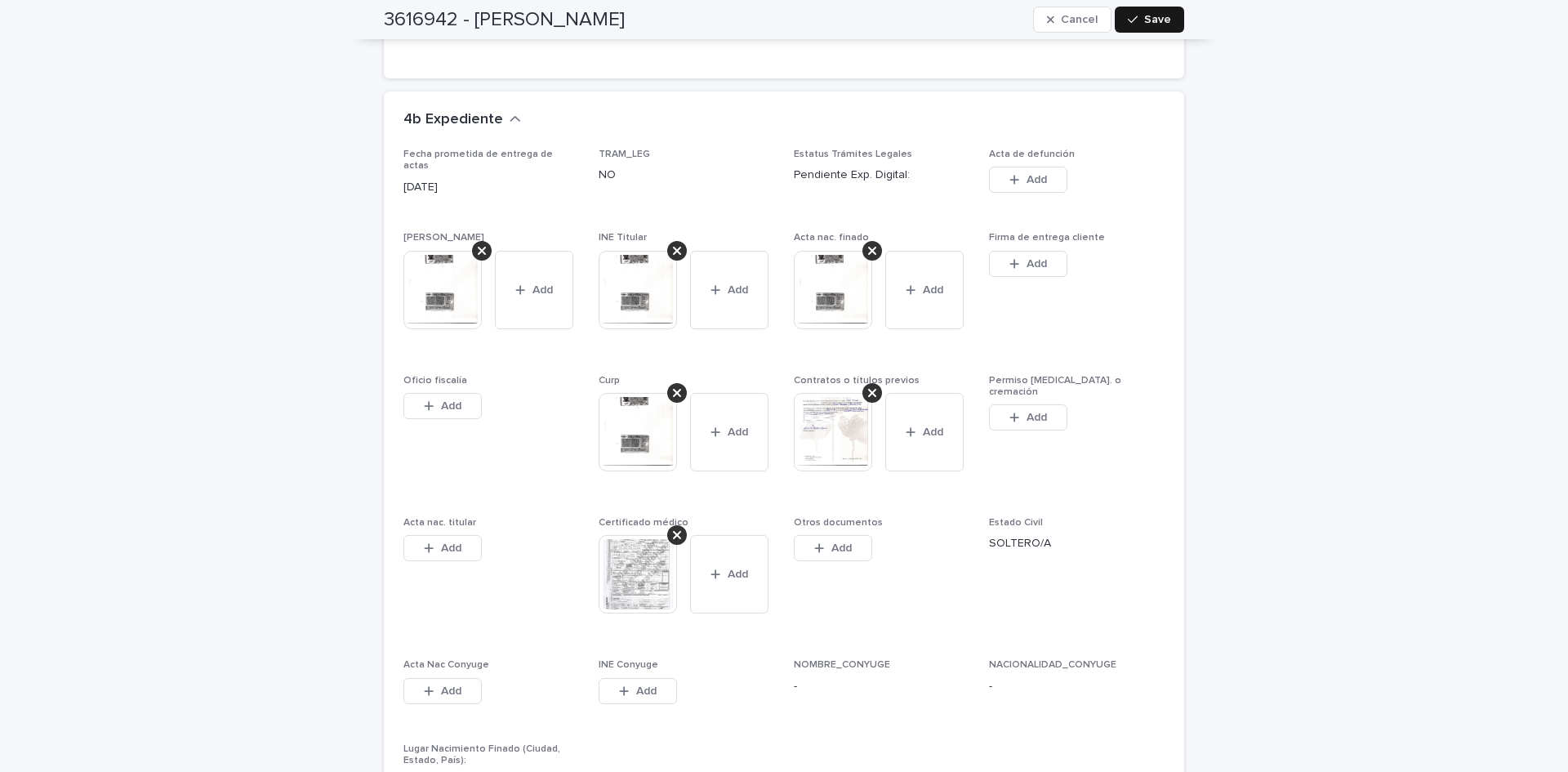
click at [1129, 26] on button "Save" at bounding box center [1150, 19] width 69 height 26
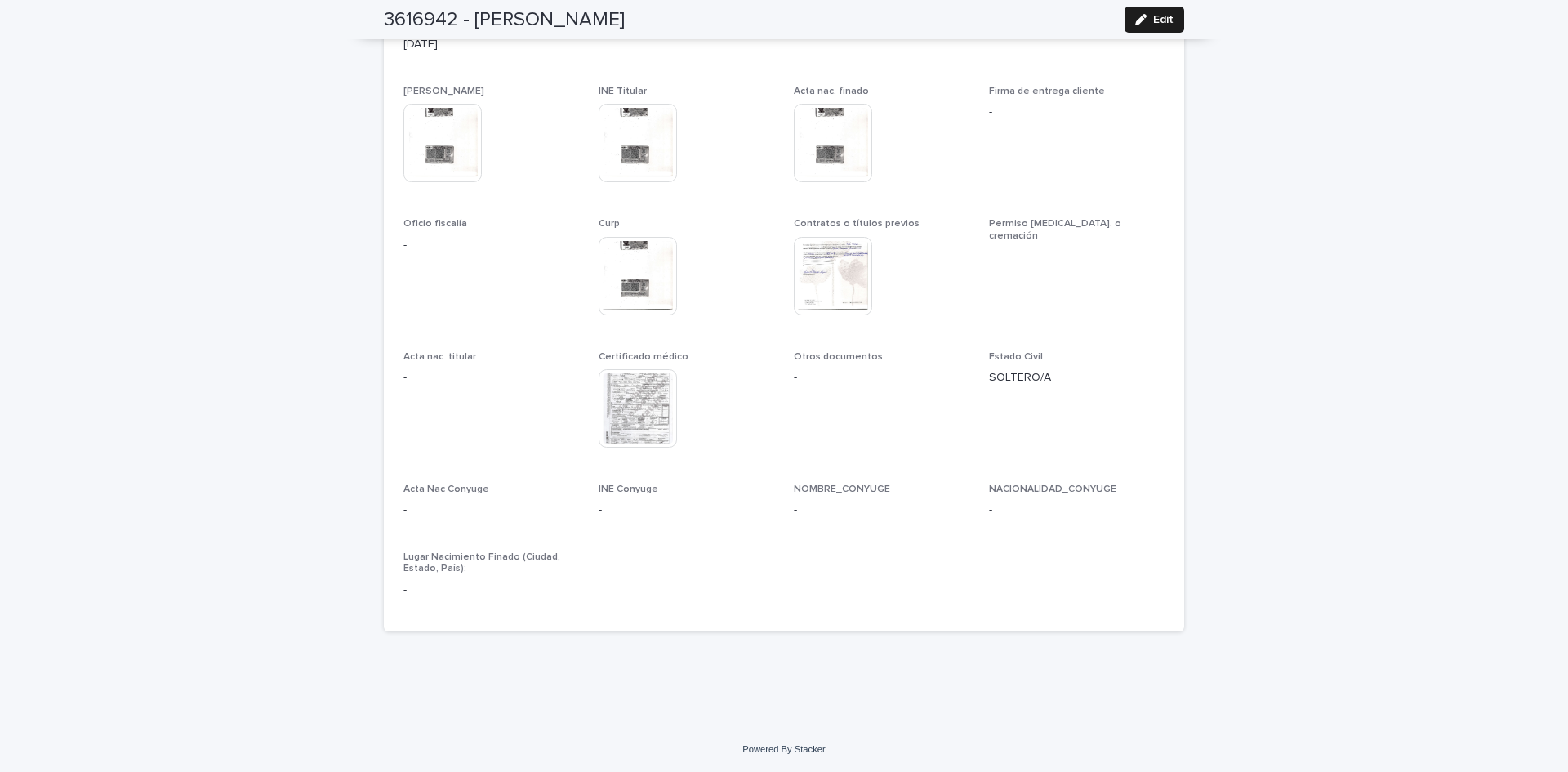
scroll to position [3544, 0]
